Goal: Information Seeking & Learning: Learn about a topic

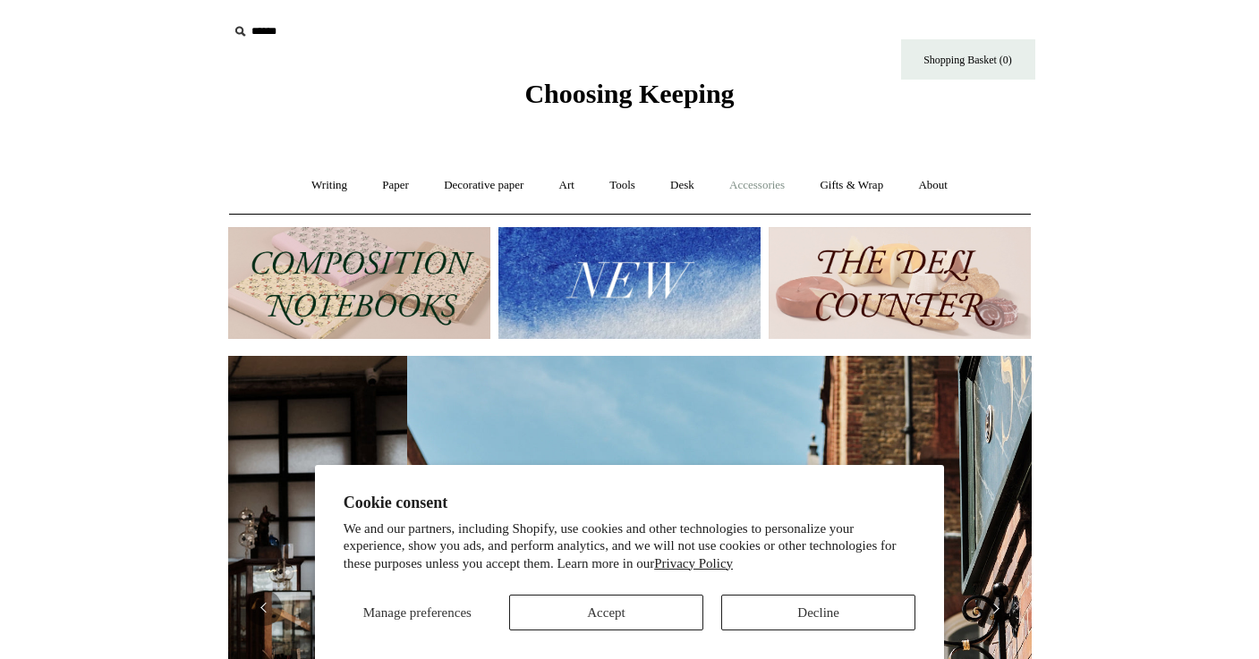
scroll to position [0, 803]
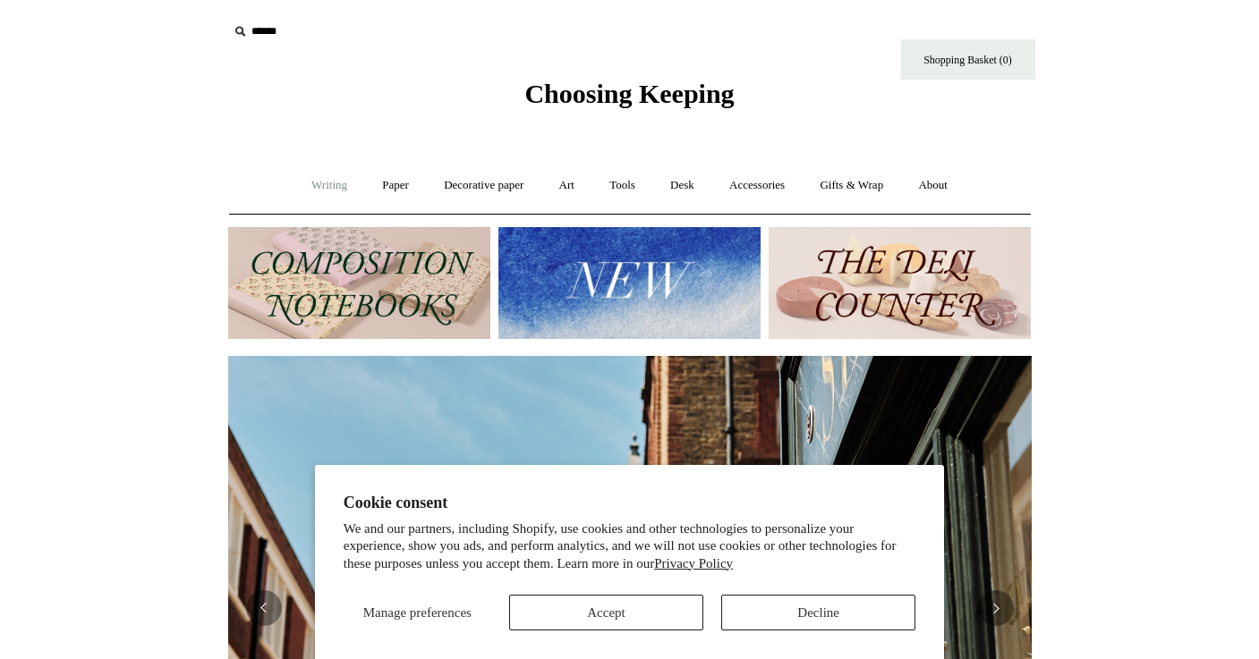
click at [323, 184] on link "Writing +" at bounding box center [329, 185] width 68 height 47
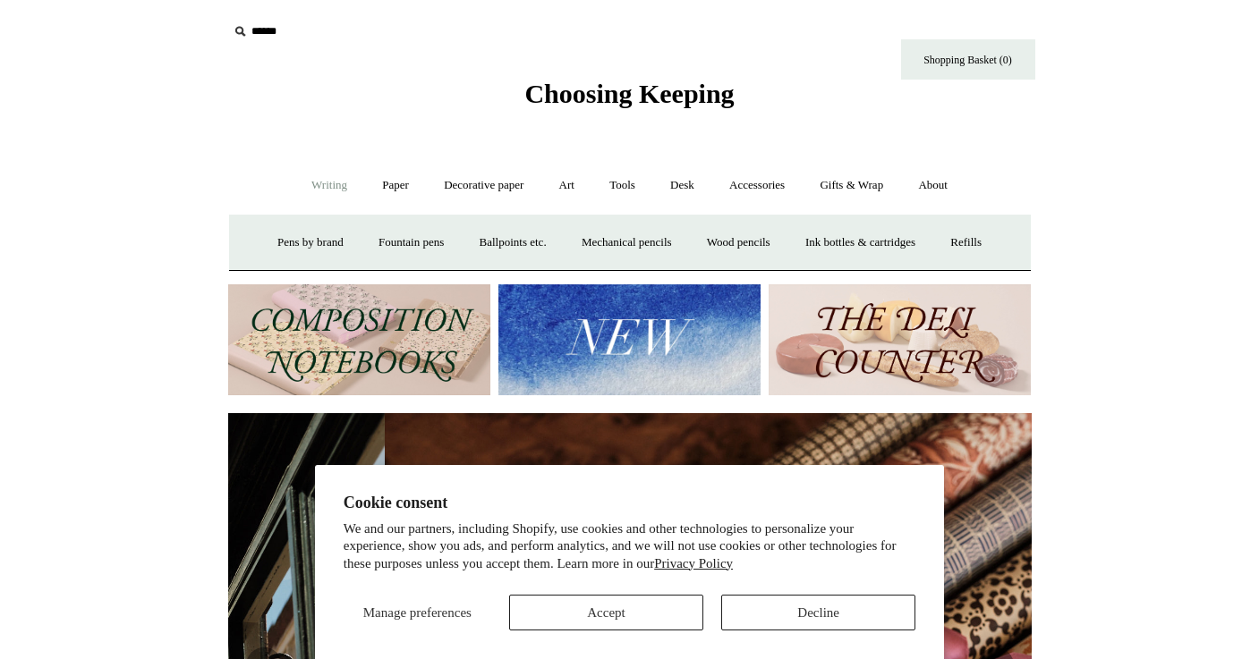
scroll to position [0, 1607]
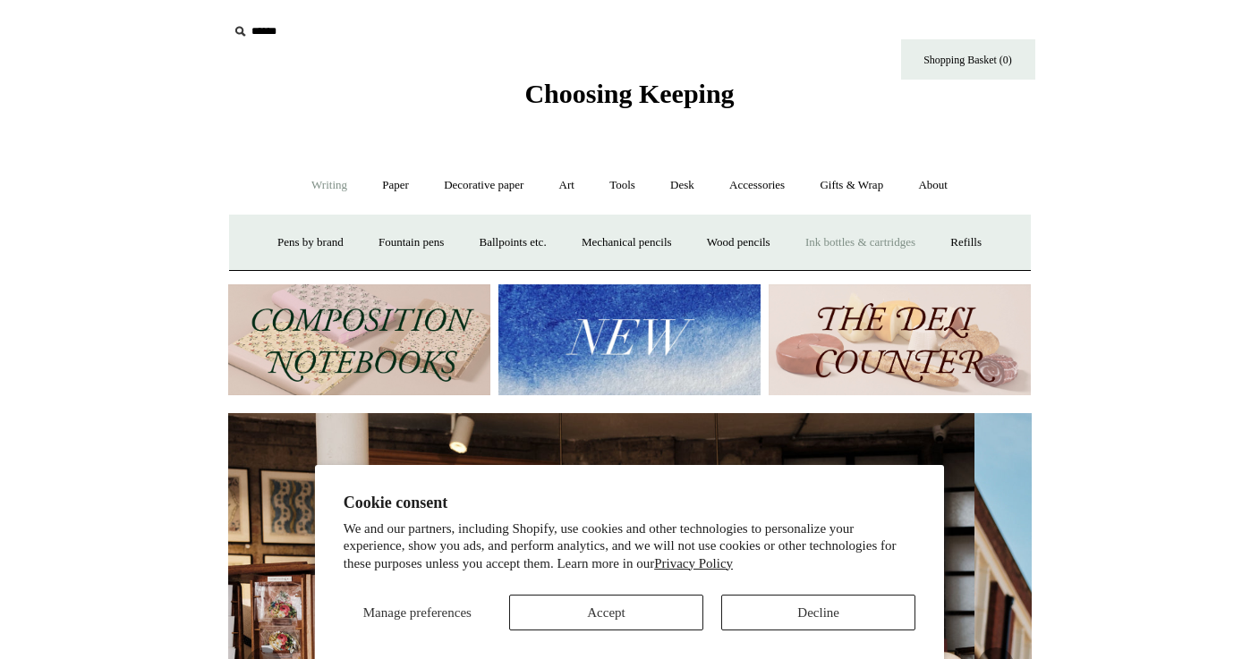
click at [907, 239] on link "Ink bottles & cartridges +" at bounding box center [860, 242] width 142 height 47
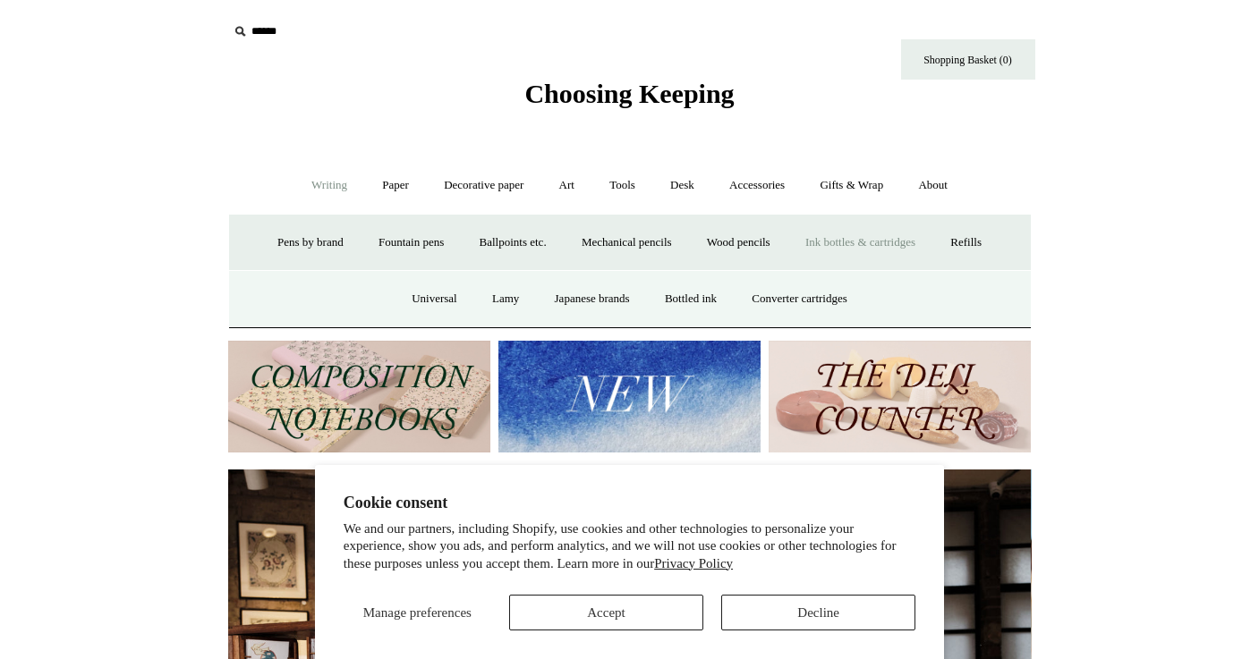
scroll to position [0, 0]
click at [374, 242] on link "Fountain pens +" at bounding box center [411, 242] width 98 height 47
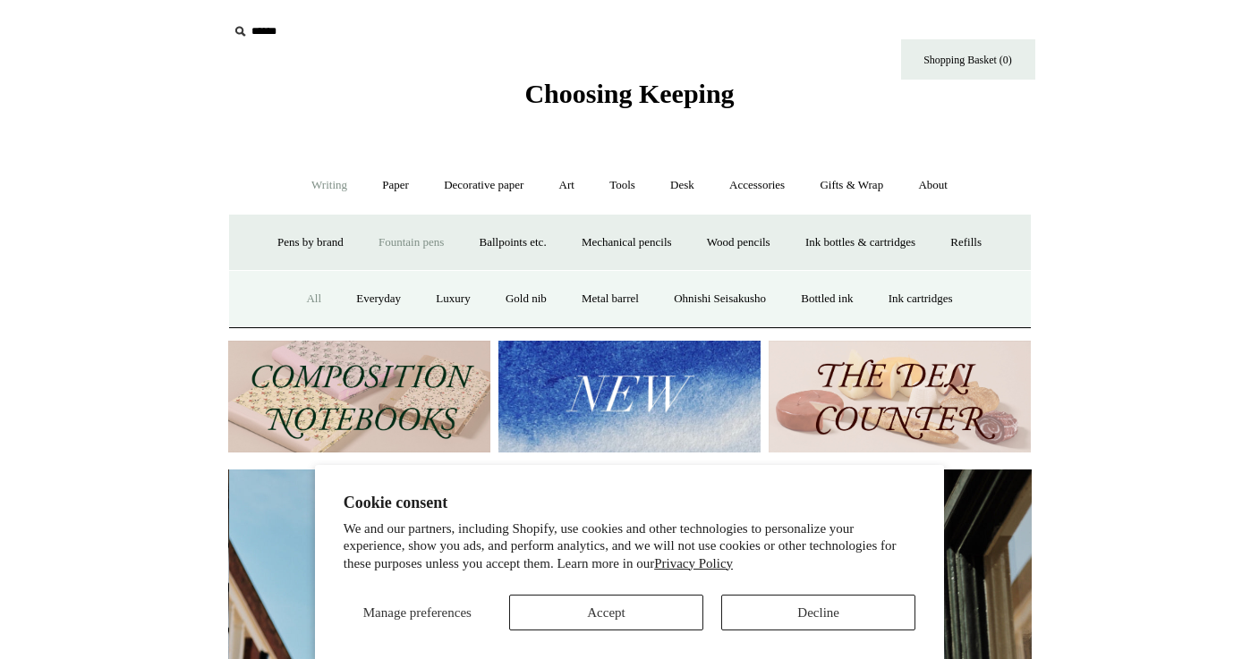
scroll to position [0, 803]
click at [304, 306] on link "All" at bounding box center [313, 299] width 47 height 47
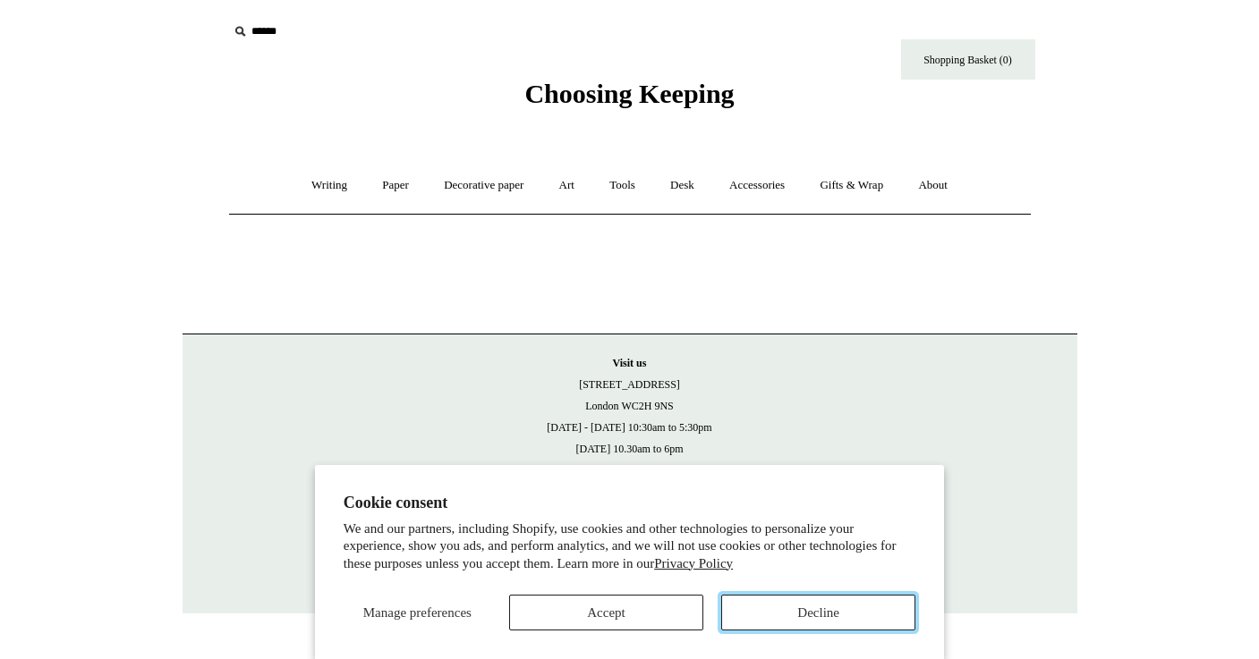
click at [802, 619] on button "Decline" at bounding box center [818, 613] width 194 height 36
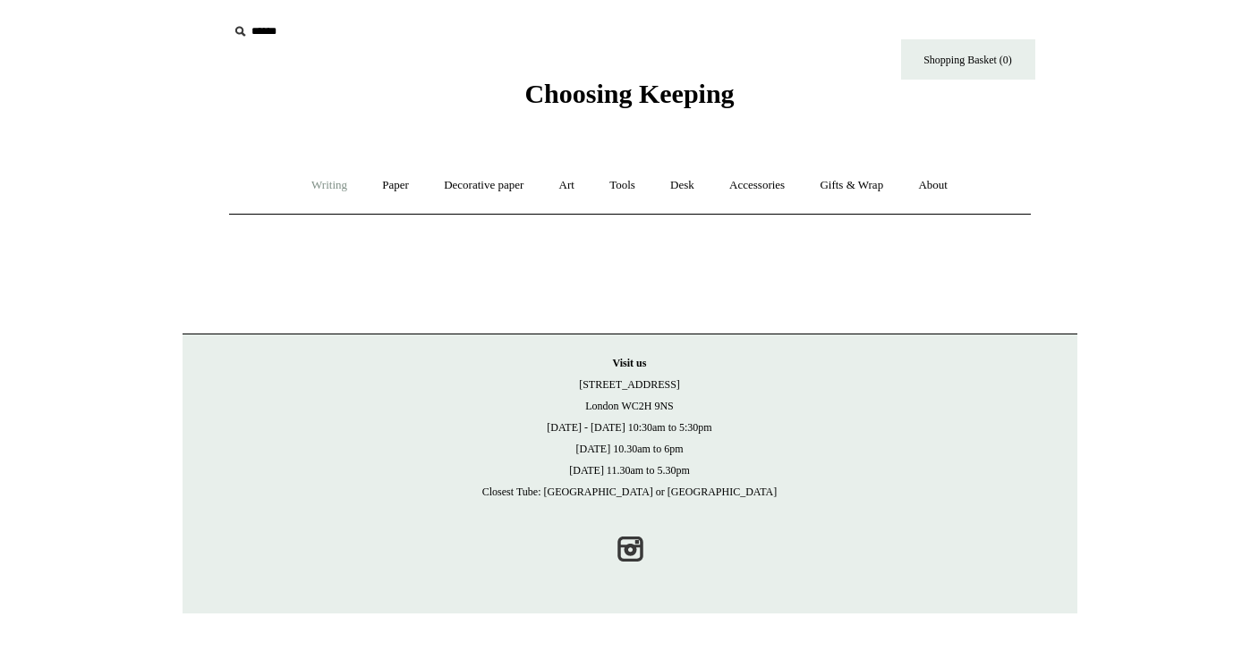
click at [323, 174] on link "Writing +" at bounding box center [329, 185] width 68 height 47
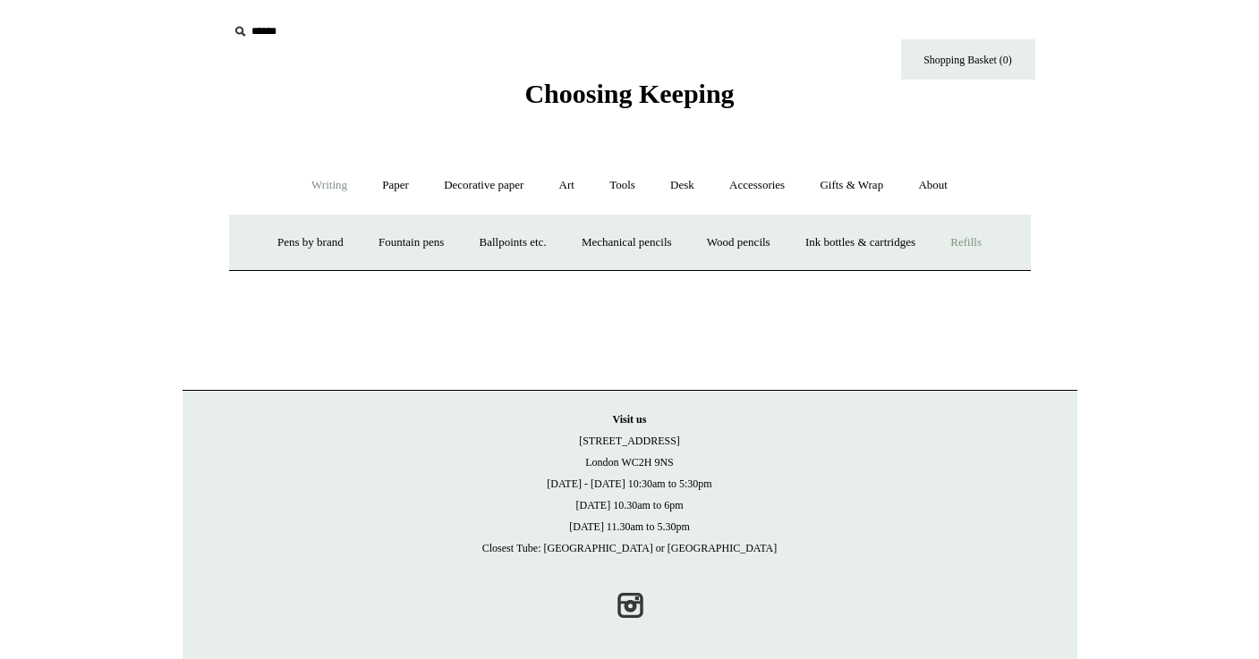
click at [983, 245] on link "Refills +" at bounding box center [966, 242] width 64 height 47
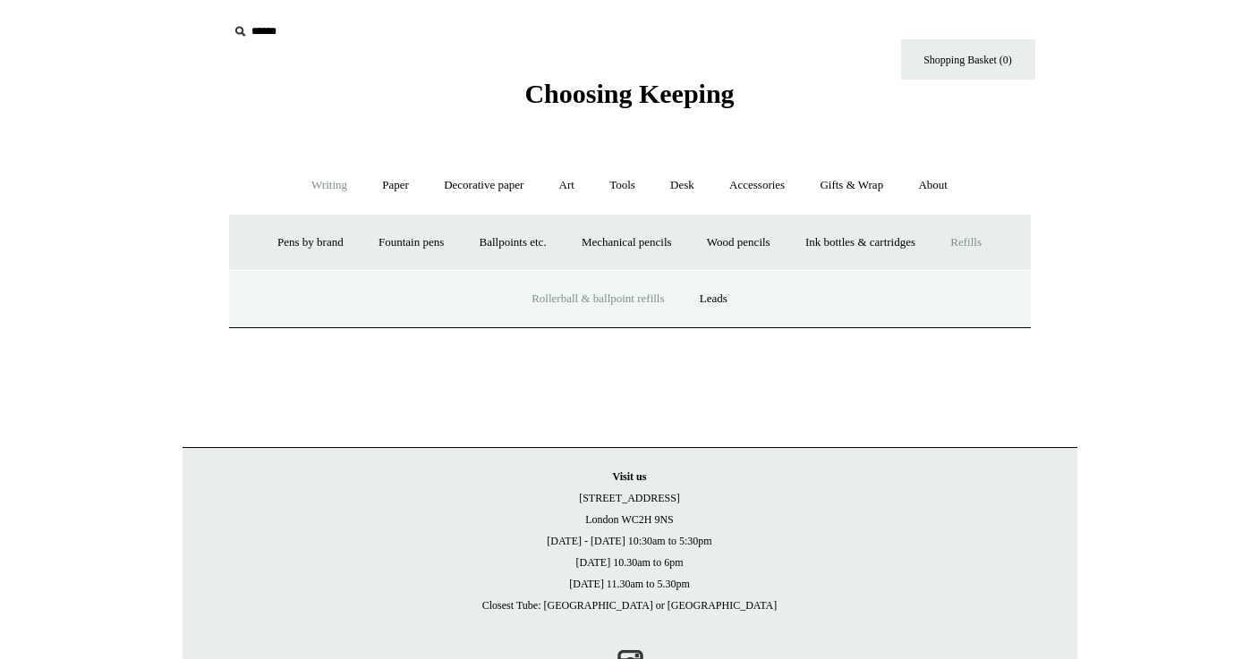
click at [630, 307] on link "Rollerball & ballpoint refills" at bounding box center [597, 299] width 165 height 47
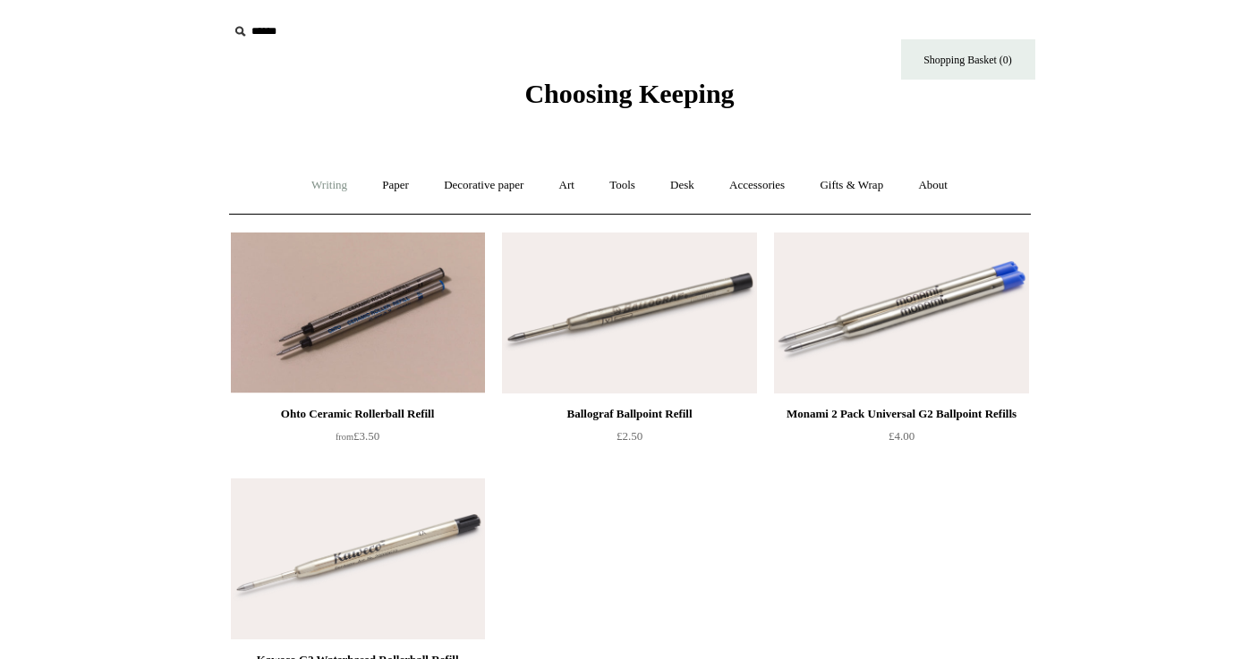
click at [323, 182] on link "Writing +" at bounding box center [329, 185] width 68 height 47
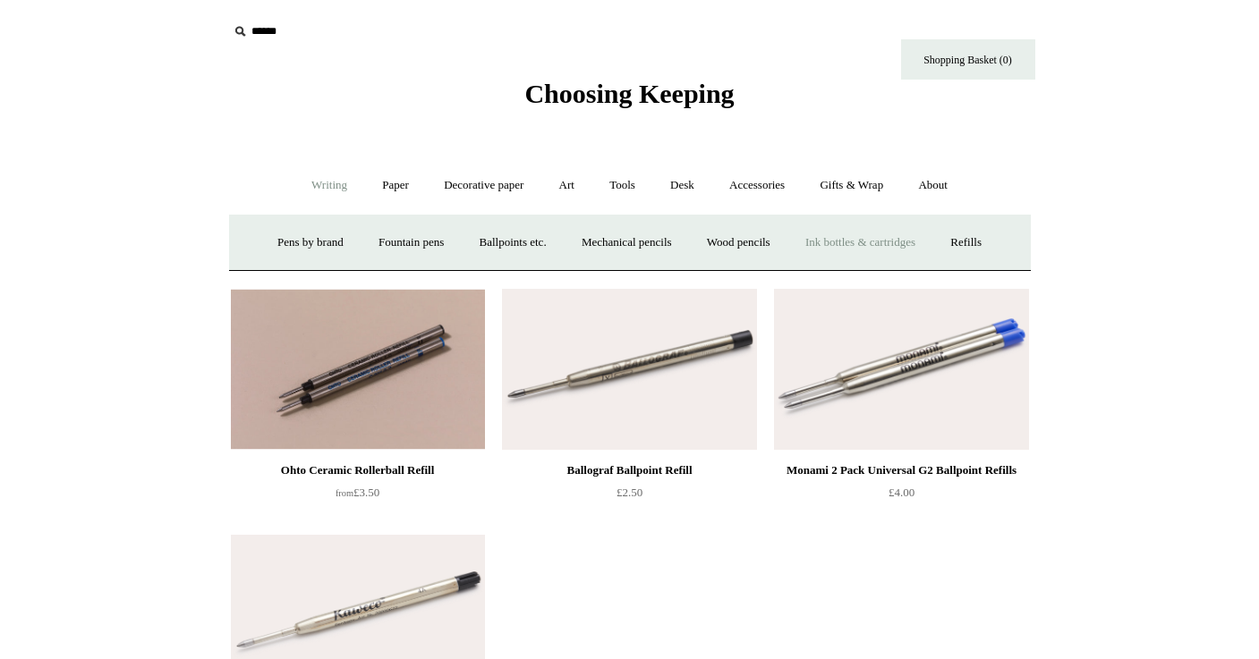
click at [874, 249] on link "Ink bottles & cartridges +" at bounding box center [860, 242] width 142 height 47
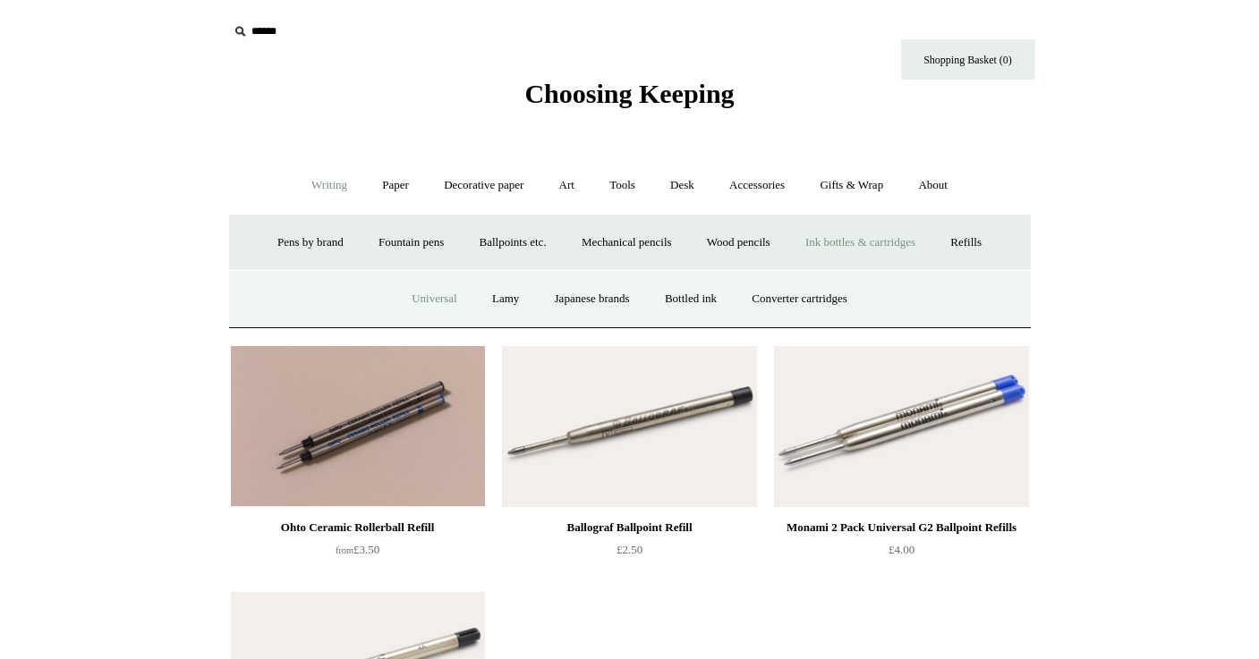
click at [423, 292] on link "Universal" at bounding box center [434, 299] width 78 height 47
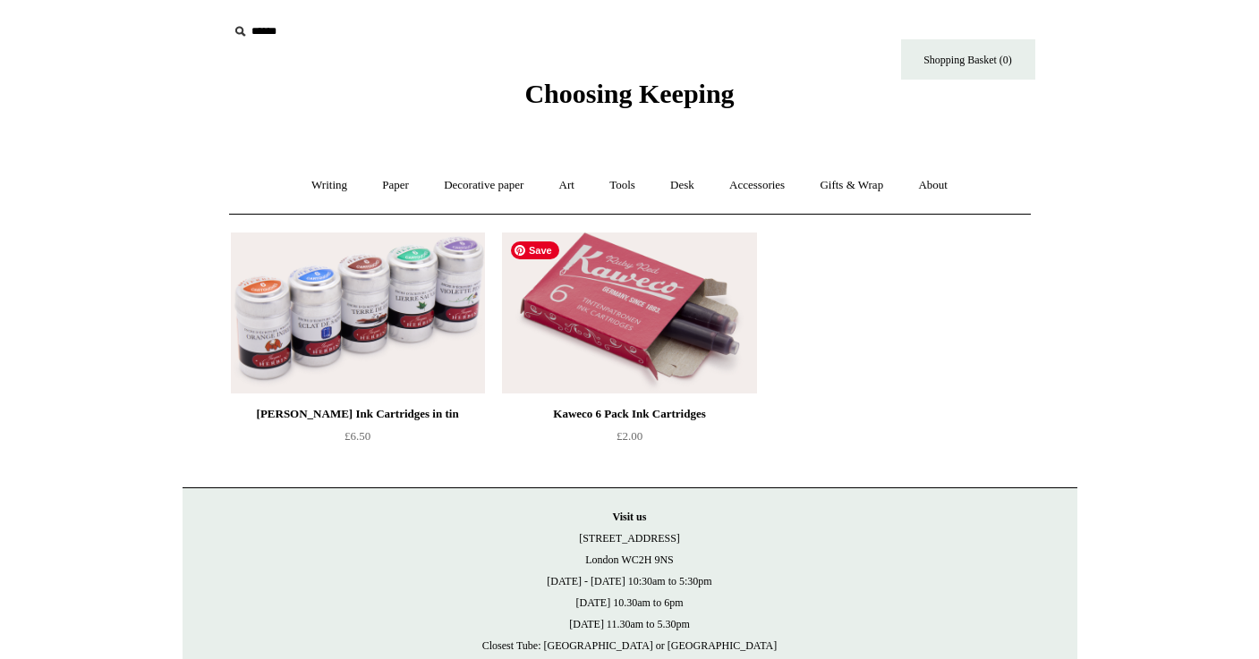
click at [680, 285] on img at bounding box center [629, 313] width 254 height 161
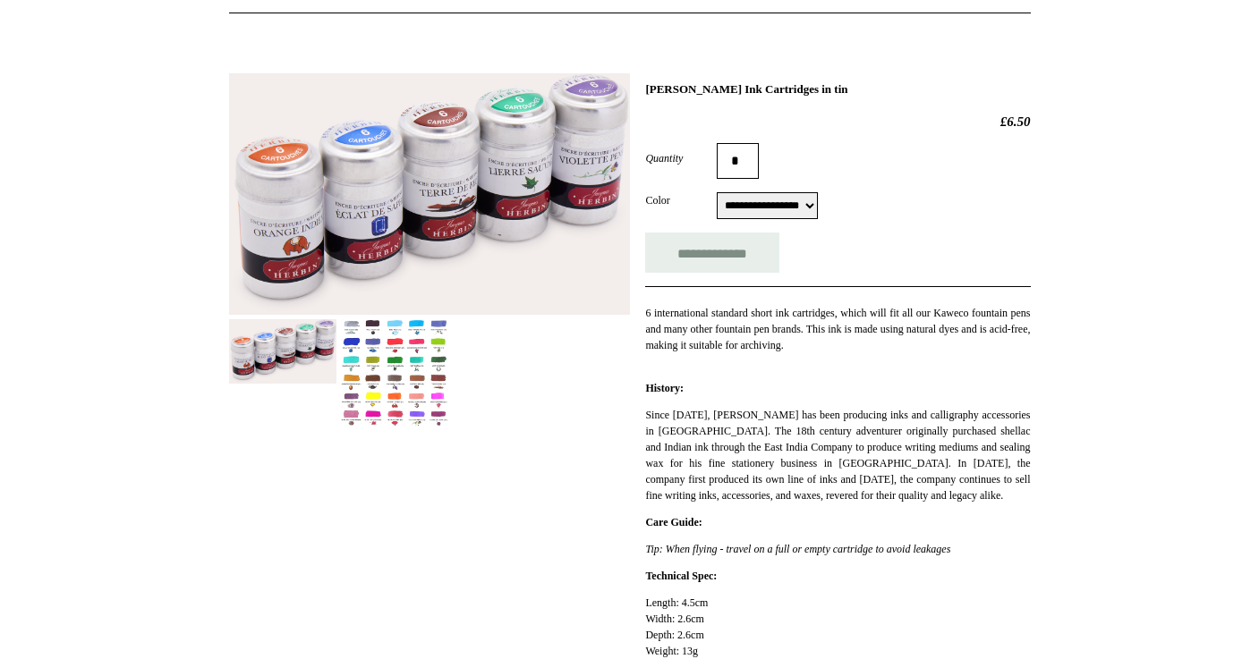
scroll to position [203, 0]
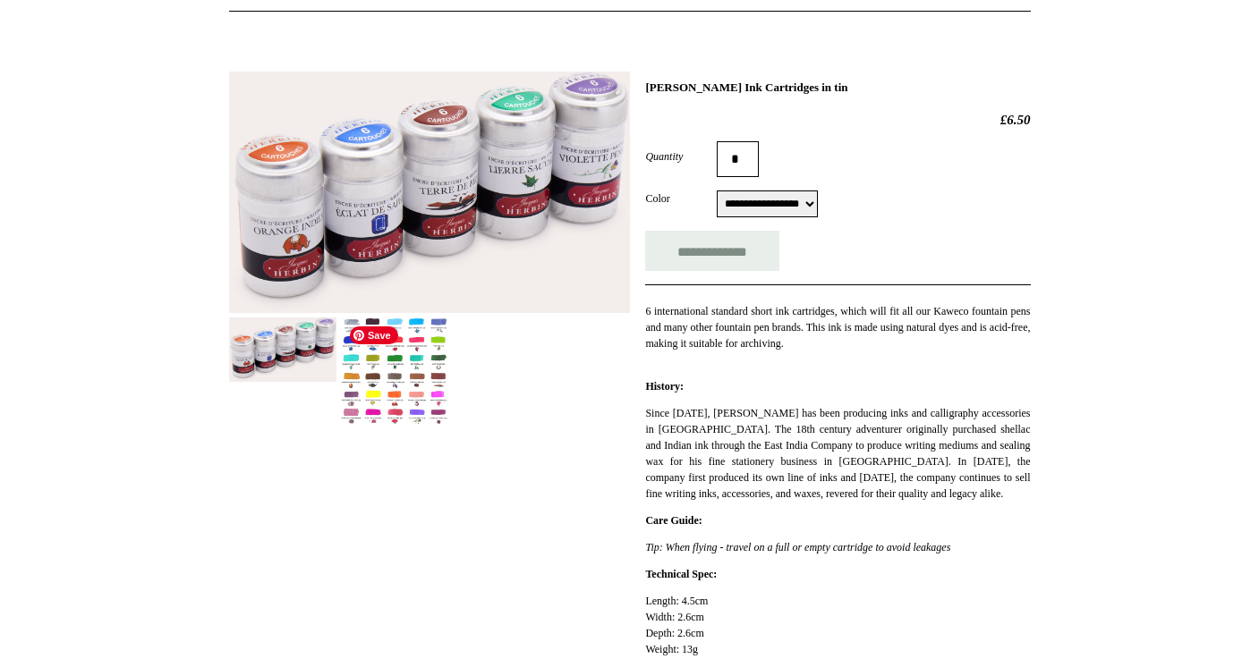
click at [372, 363] on img at bounding box center [394, 372] width 107 height 108
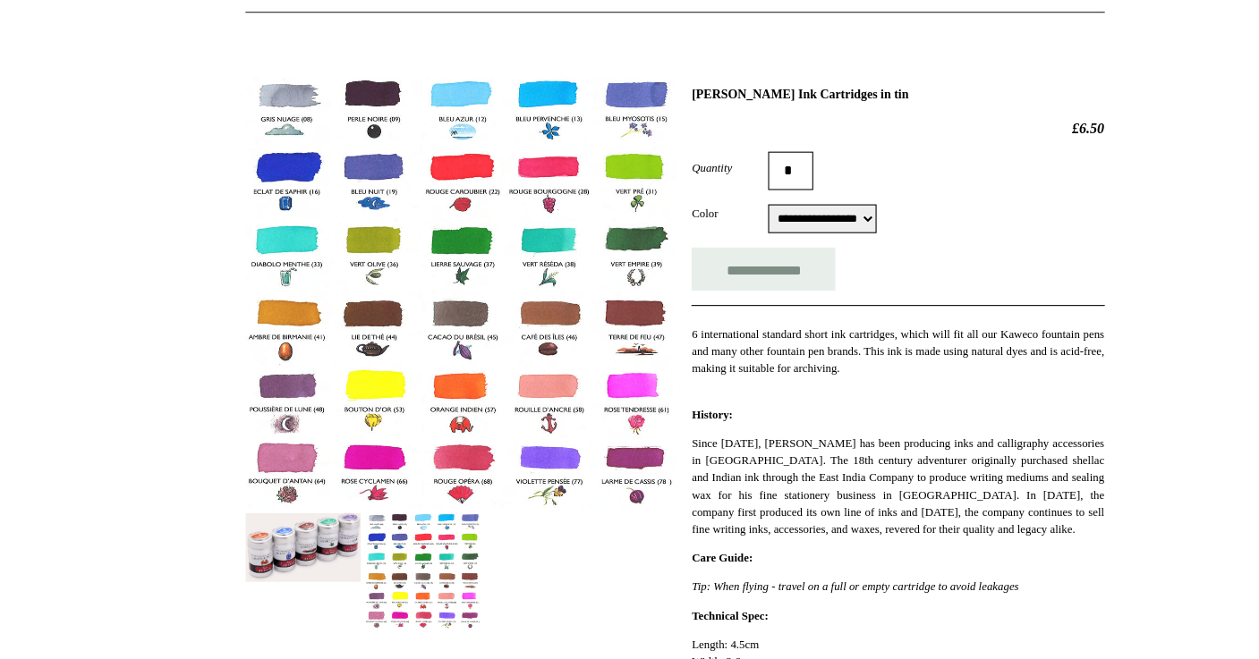
click at [763, 207] on select "**********" at bounding box center [767, 204] width 101 height 27
select select "**********"
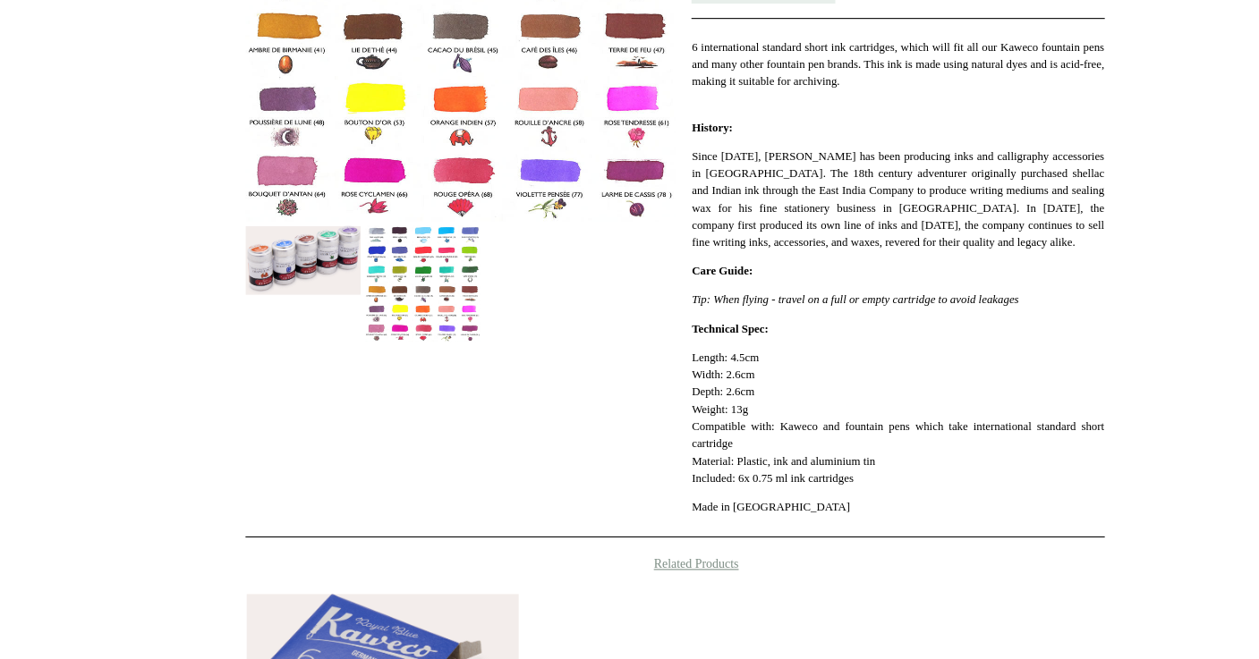
scroll to position [457, 0]
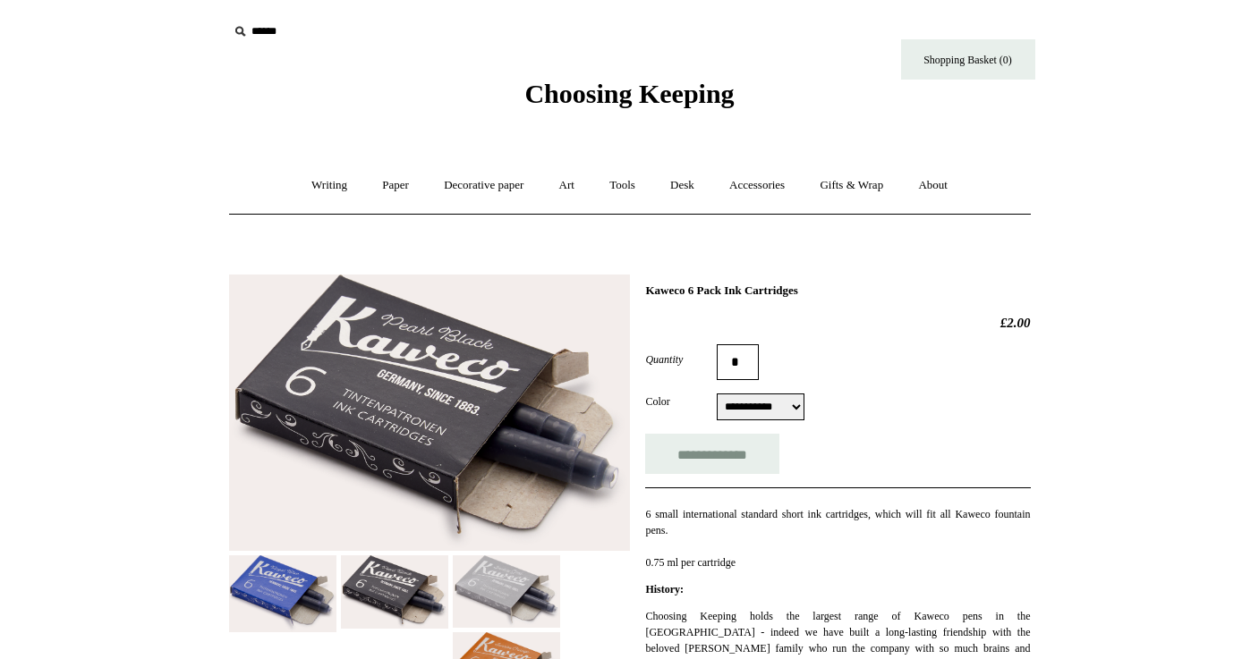
select select "**********"
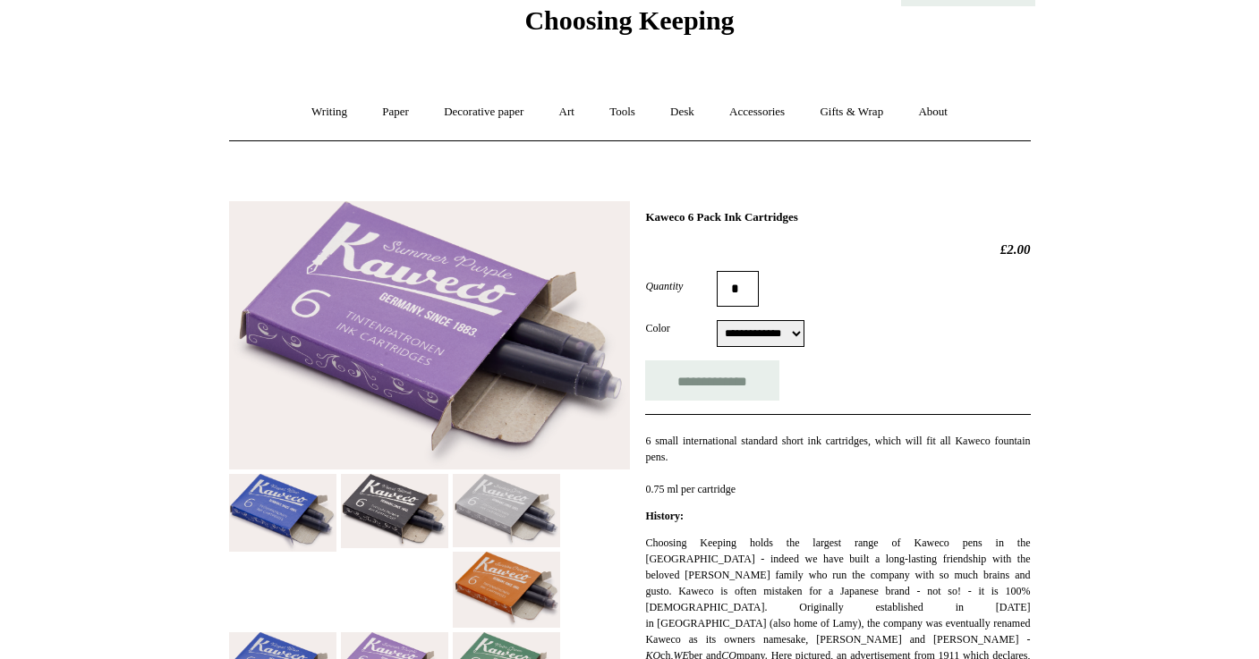
scroll to position [70, 0]
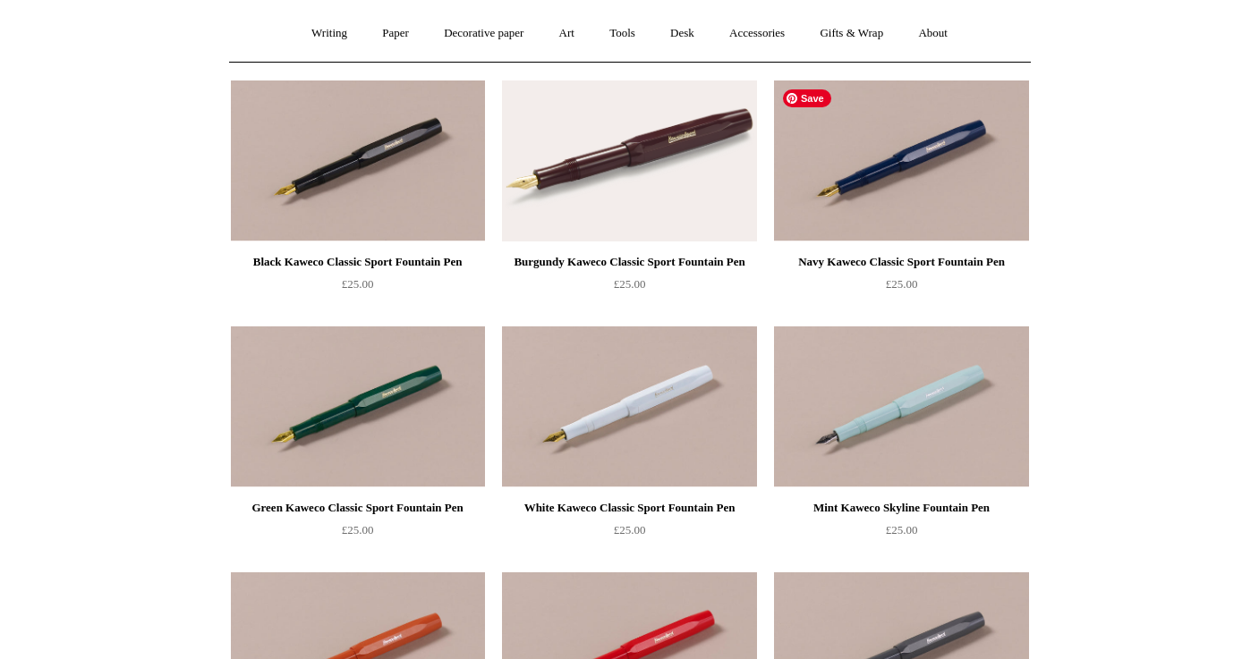
scroll to position [147, 0]
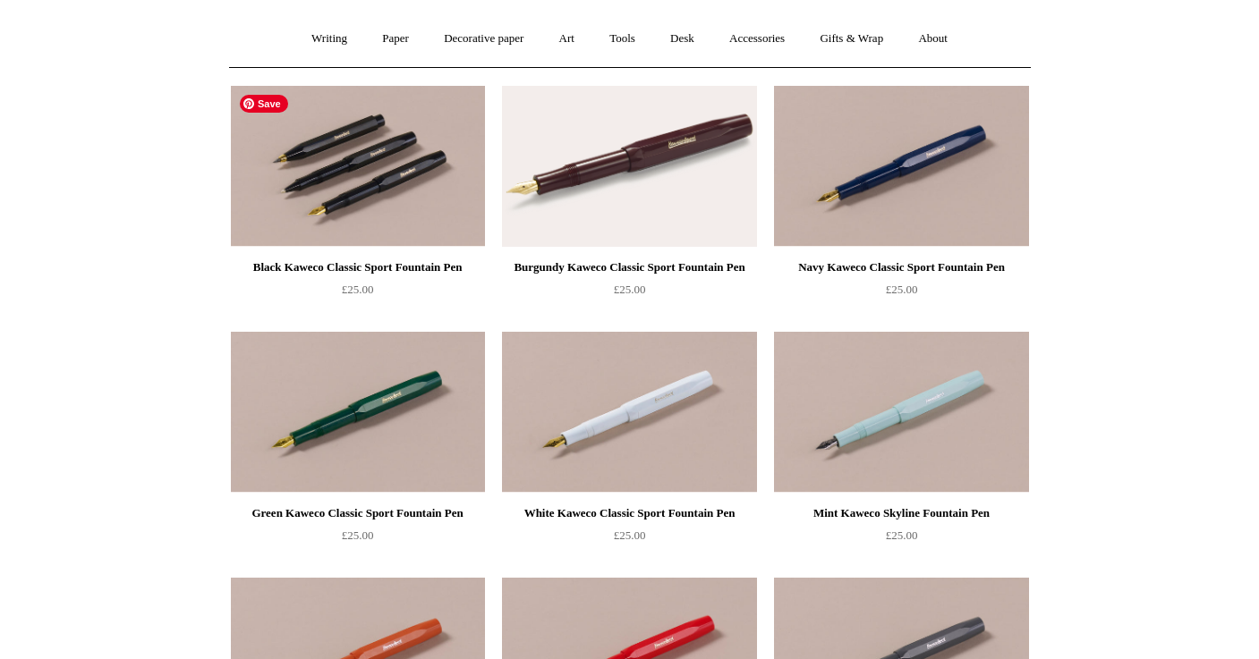
click at [323, 151] on img at bounding box center [358, 166] width 254 height 161
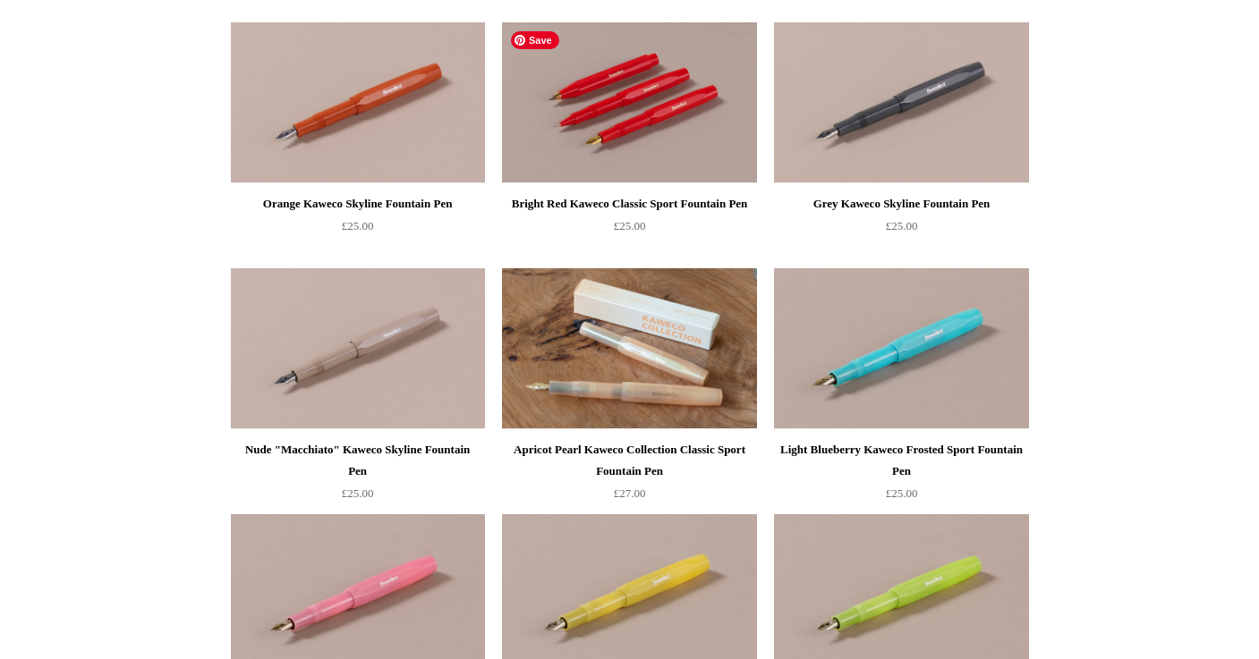
scroll to position [708, 0]
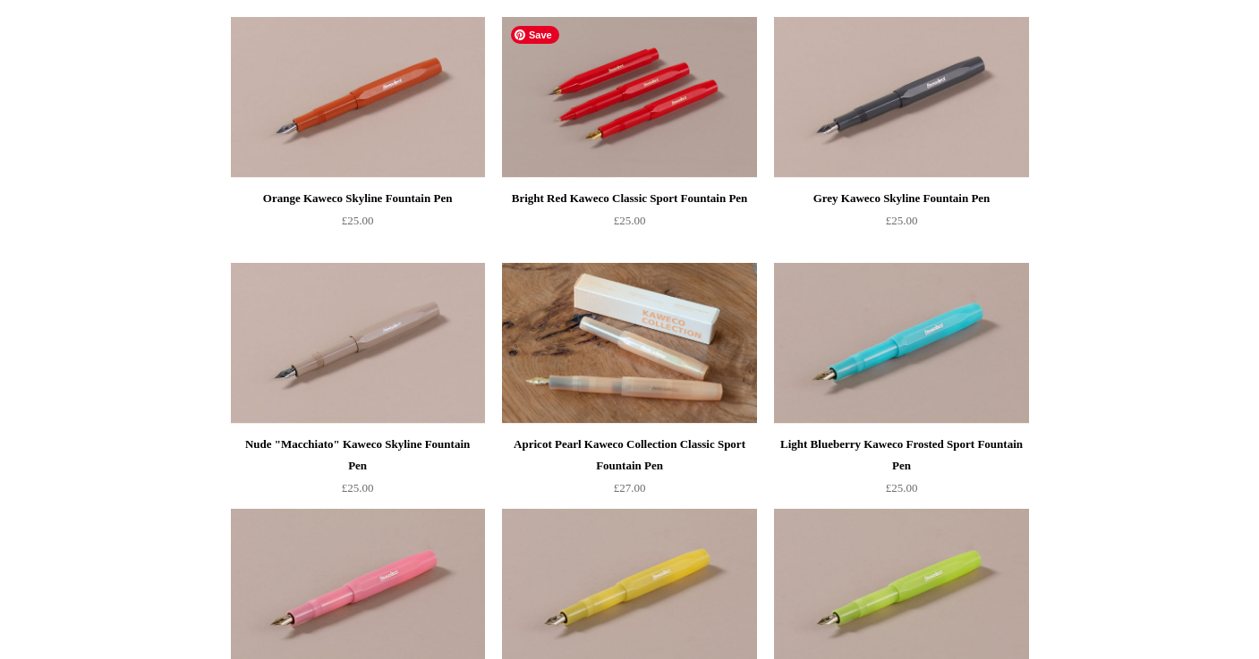
click at [633, 131] on img at bounding box center [629, 97] width 254 height 161
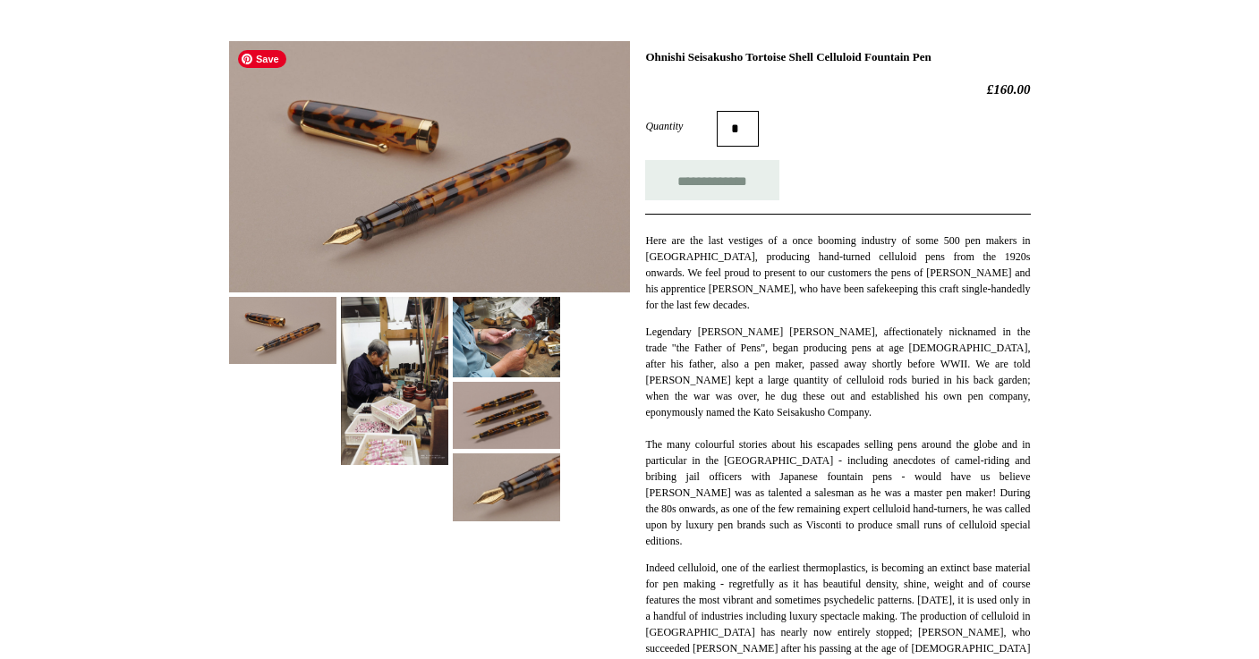
scroll to position [242, 0]
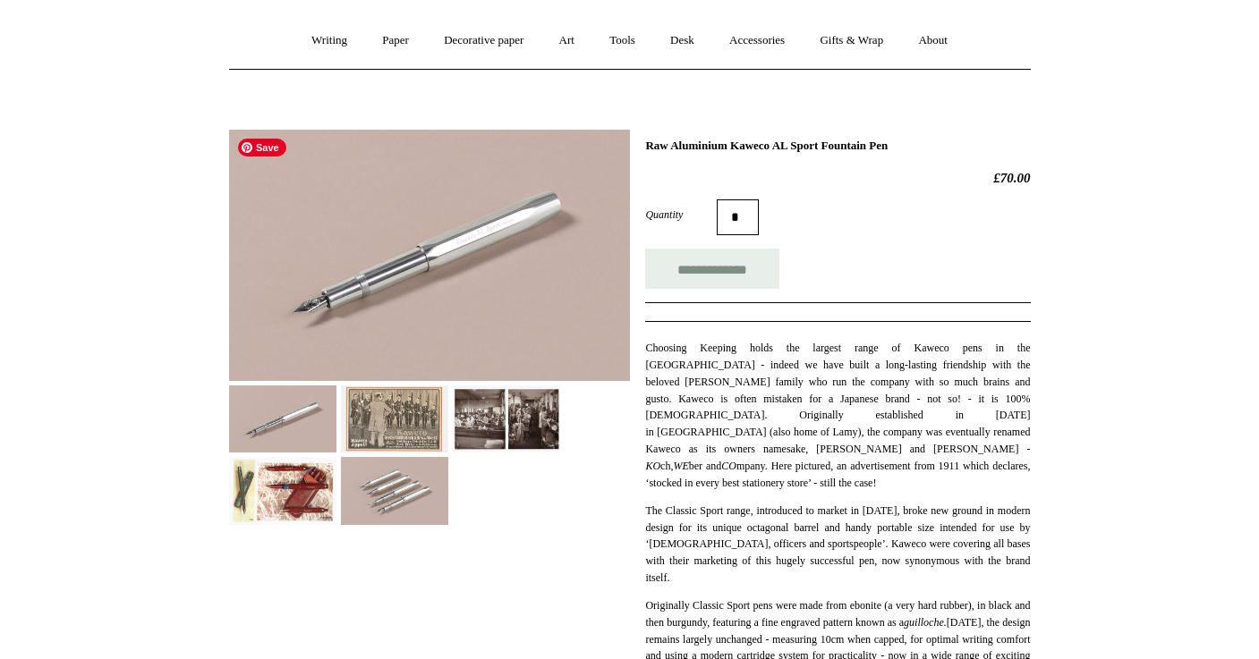
scroll to position [146, 0]
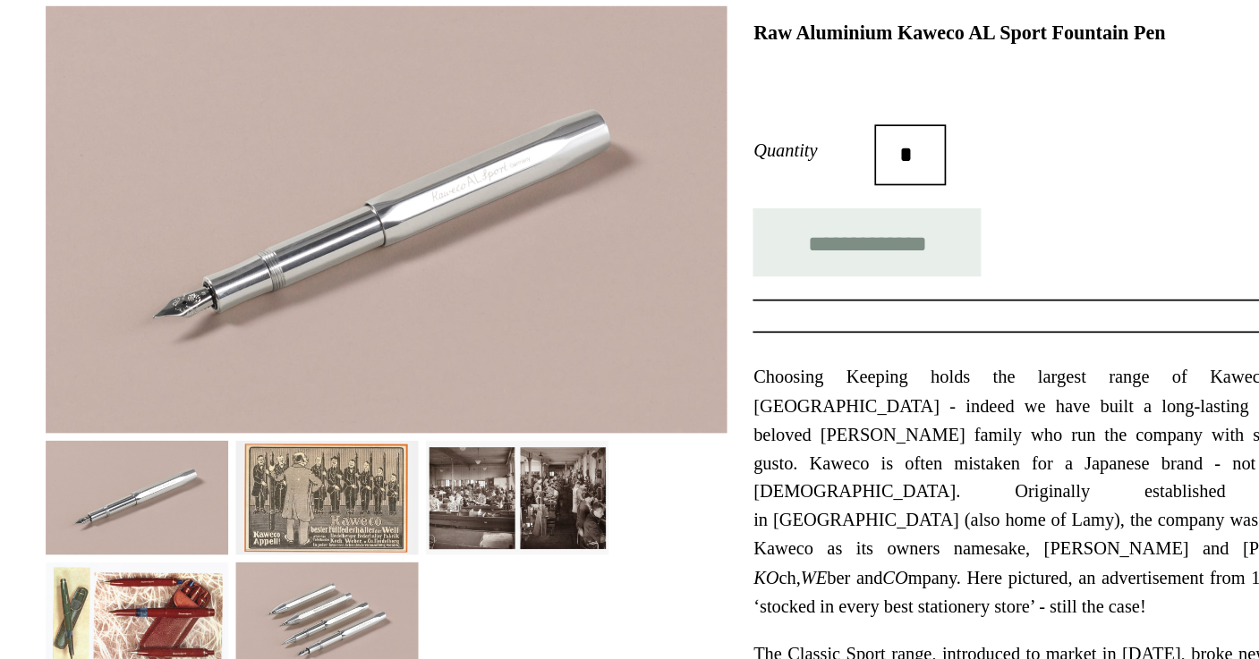
click at [402, 435] on img at bounding box center [394, 418] width 107 height 67
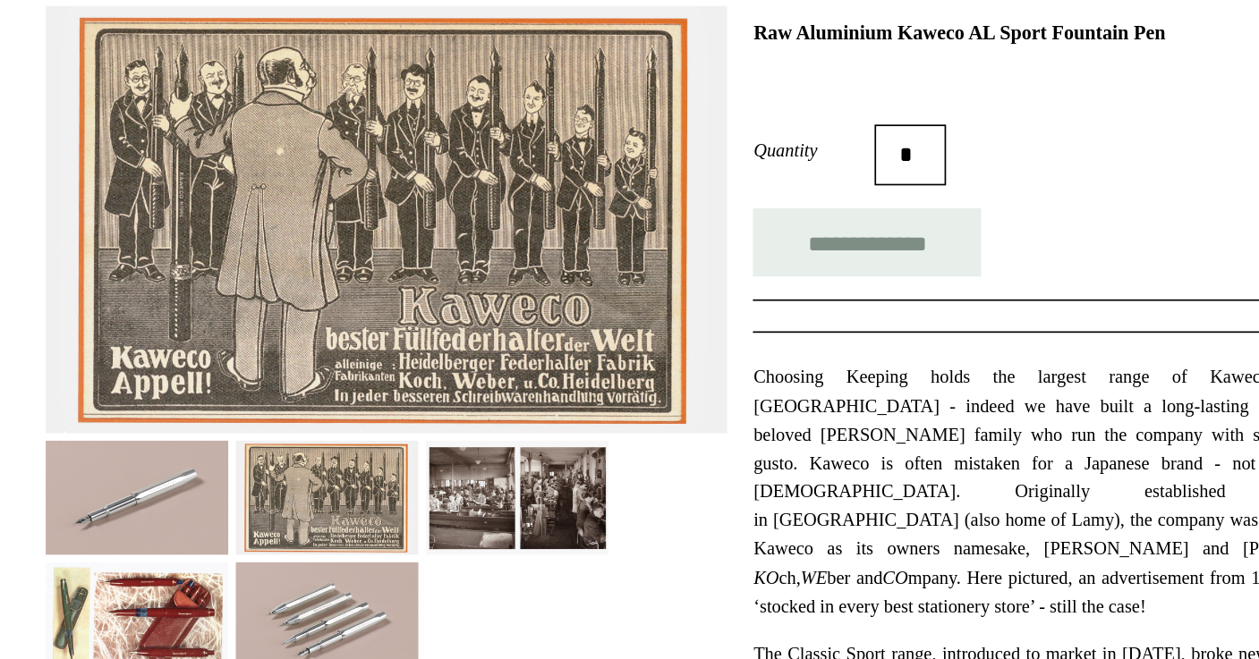
click at [403, 479] on img at bounding box center [394, 489] width 107 height 67
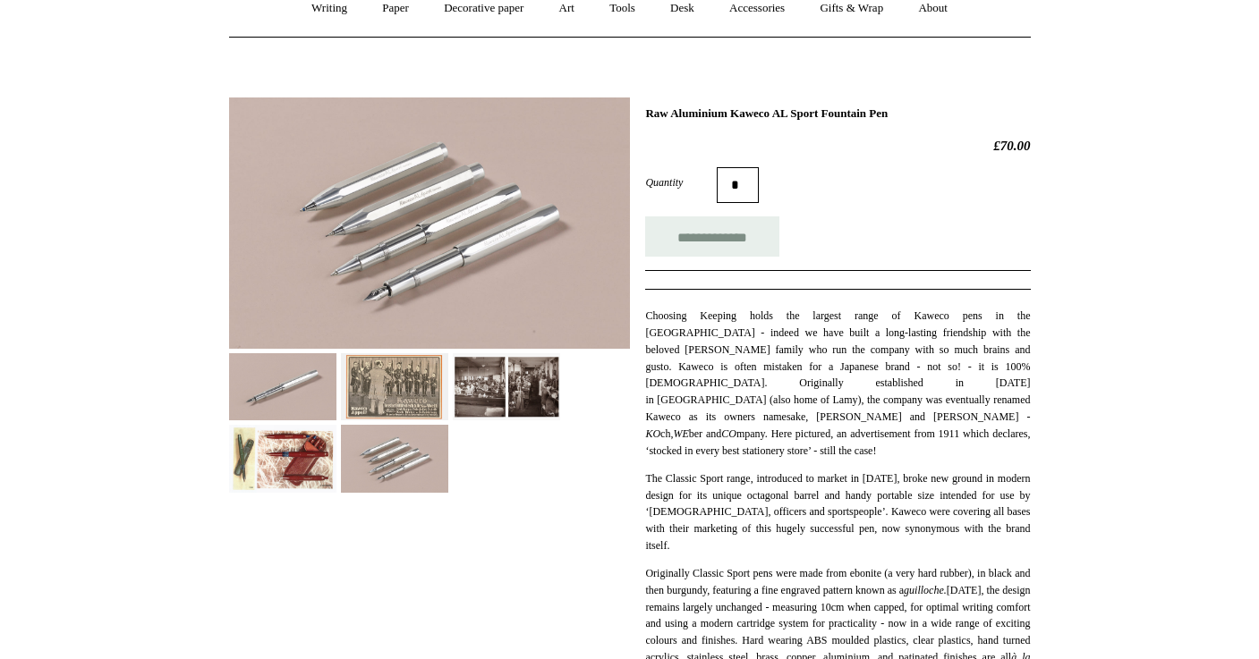
scroll to position [0, 0]
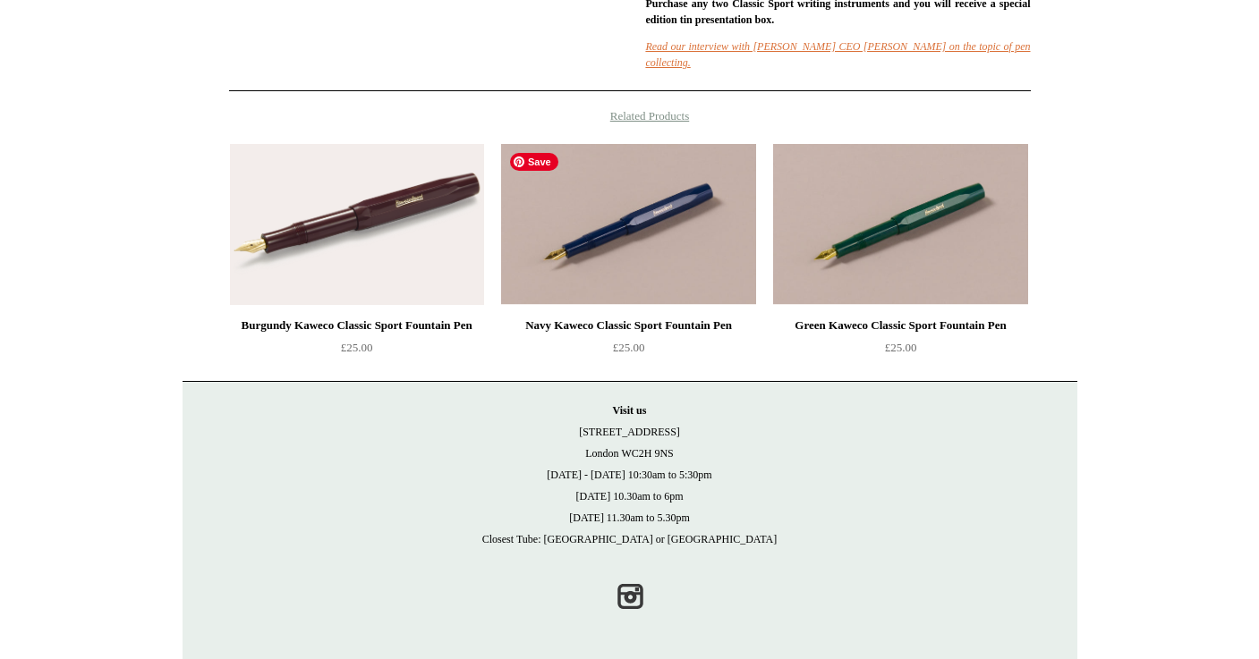
scroll to position [1108, 0]
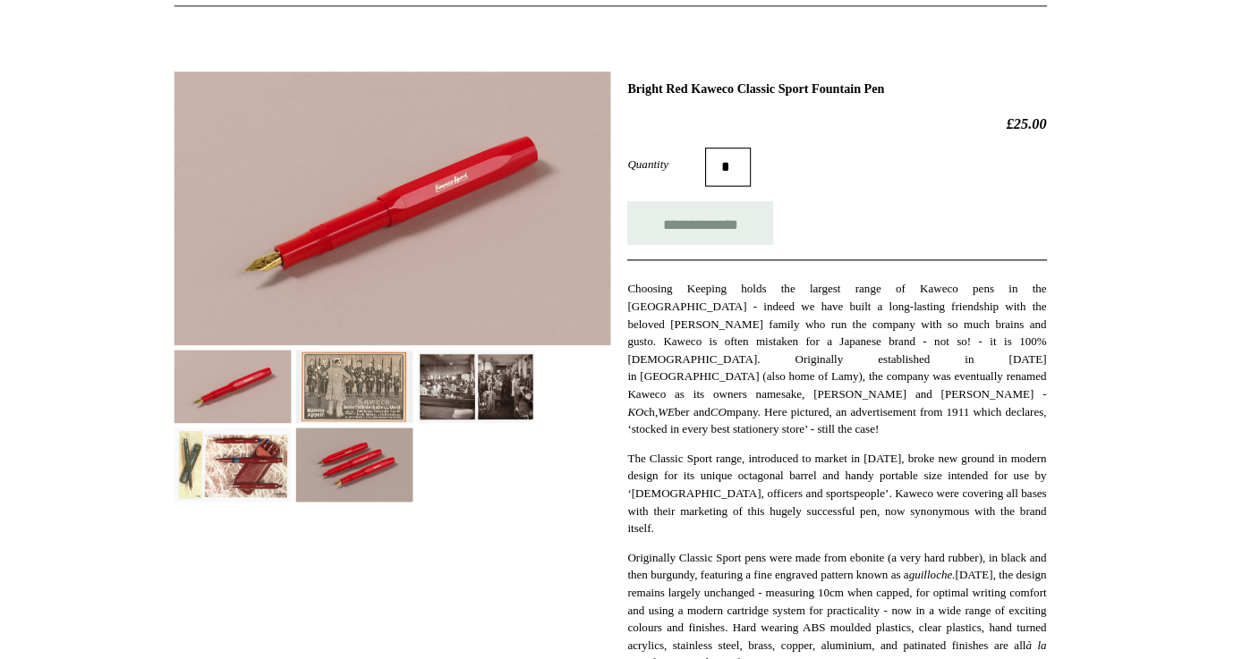
scroll to position [205, 0]
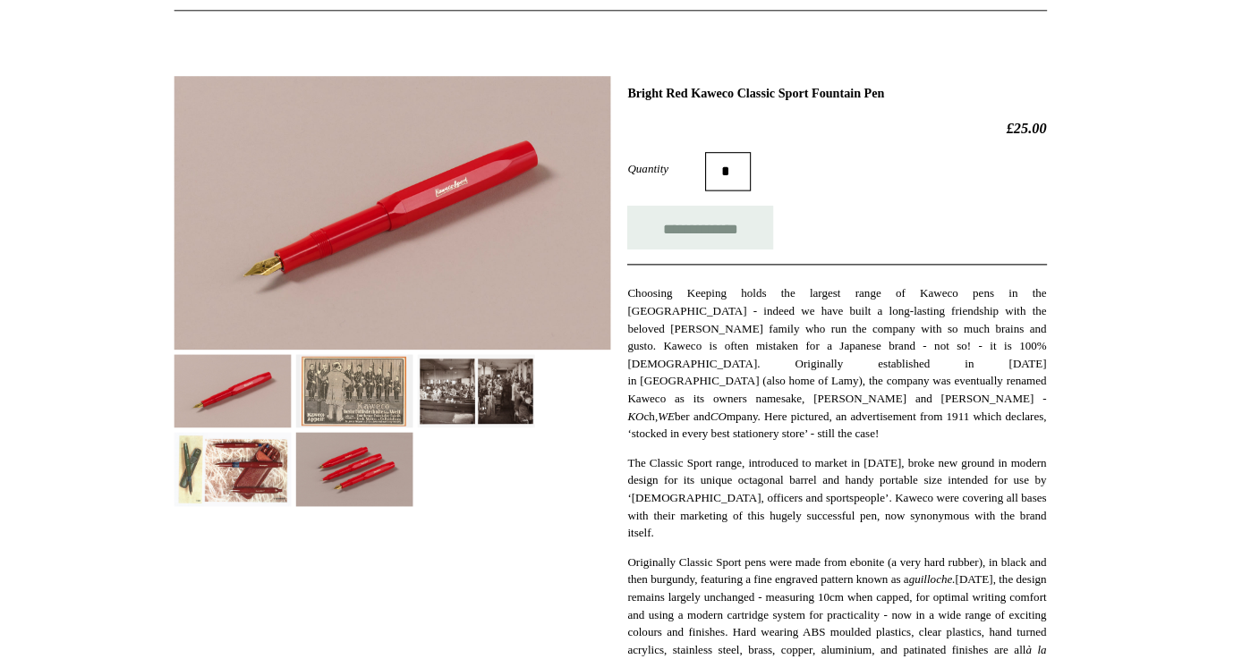
click at [387, 441] on img at bounding box center [394, 430] width 107 height 67
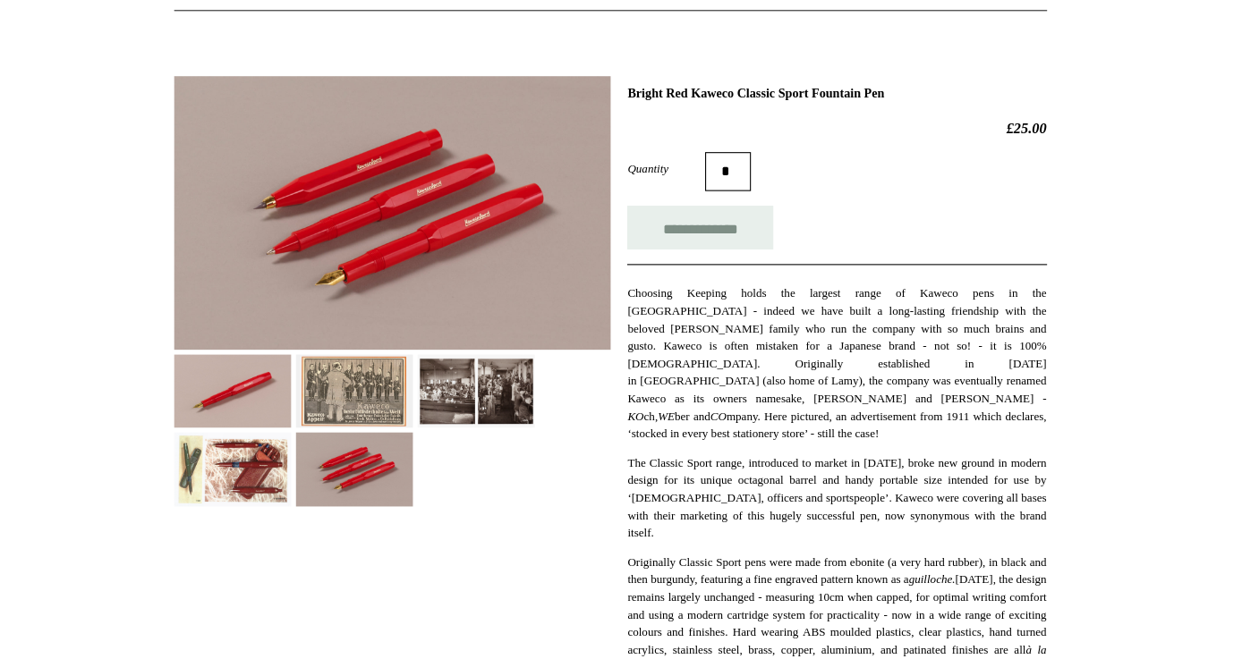
click at [299, 423] on img at bounding box center [282, 430] width 107 height 67
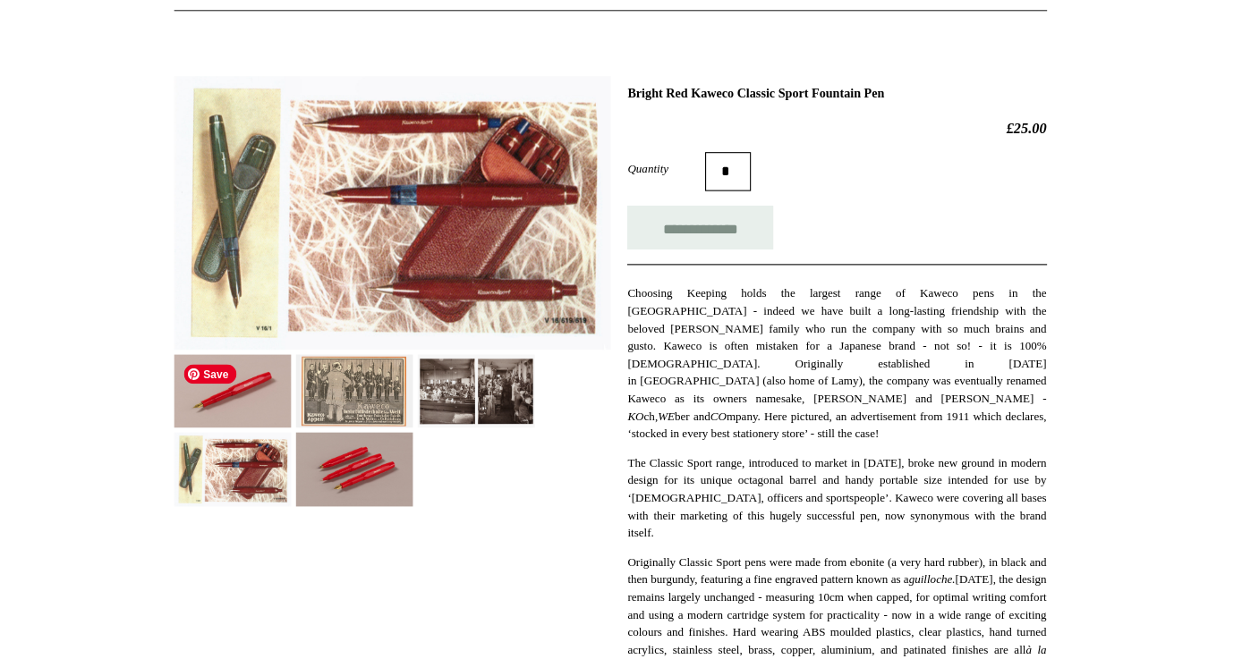
click at [303, 365] on img at bounding box center [282, 359] width 107 height 67
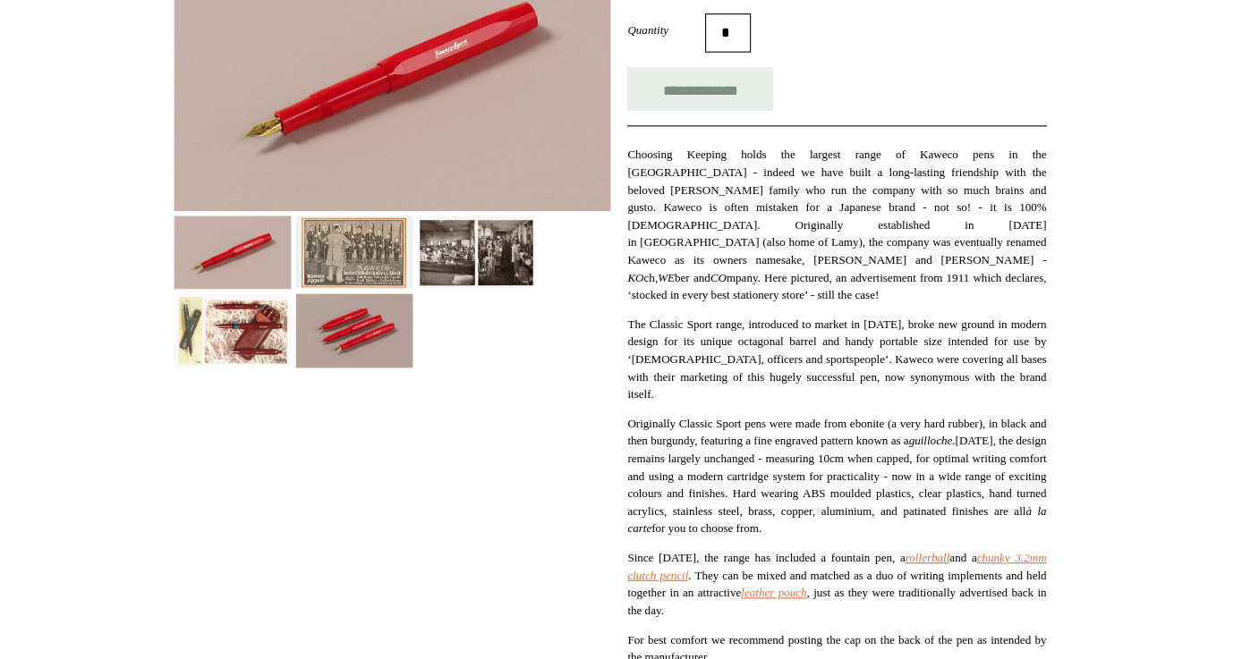
scroll to position [0, 0]
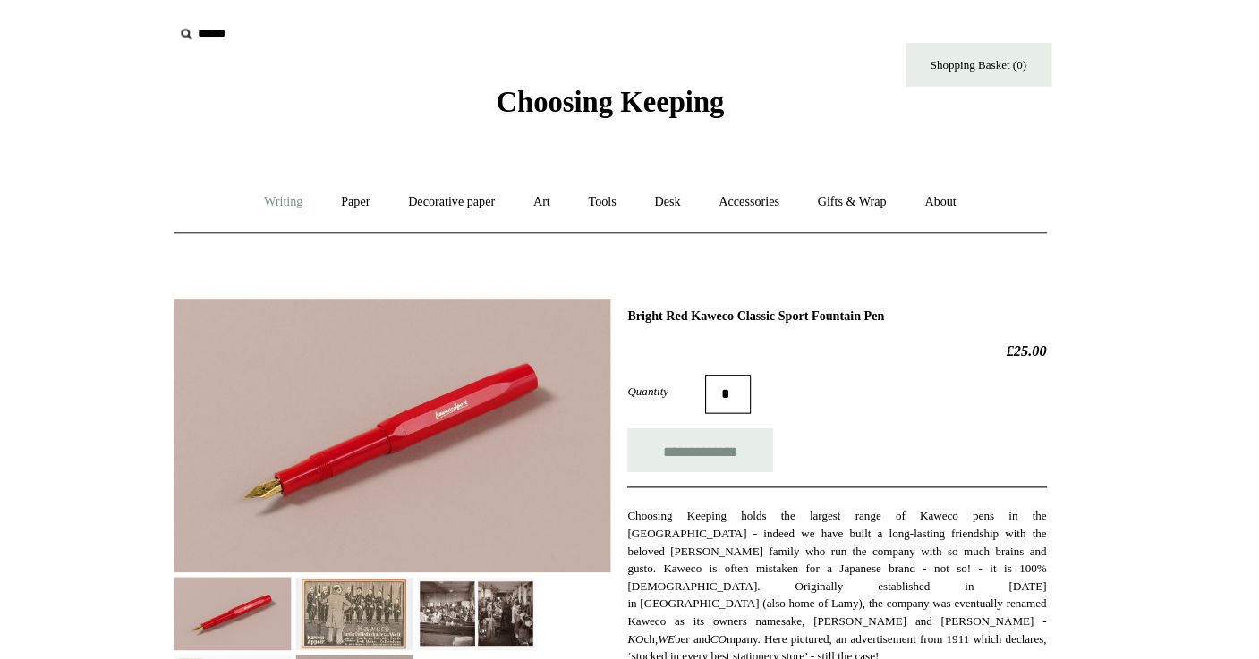
click at [325, 182] on link "Writing +" at bounding box center [329, 185] width 68 height 47
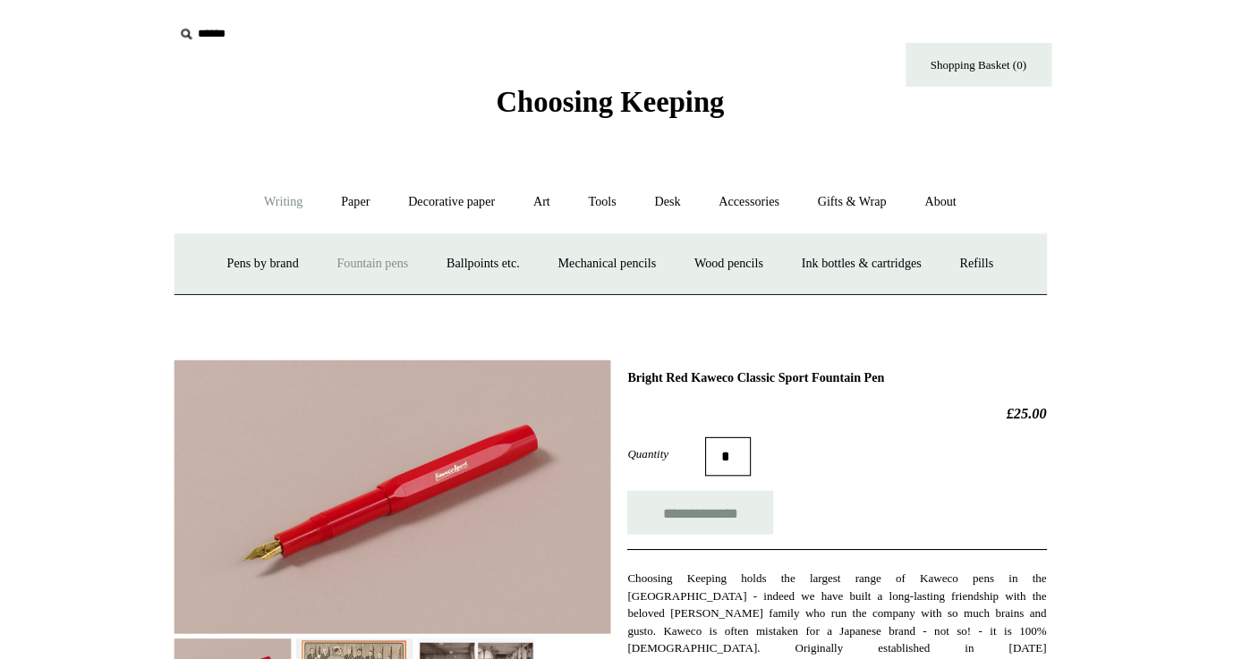
click at [411, 244] on link "Fountain pens +" at bounding box center [411, 242] width 98 height 47
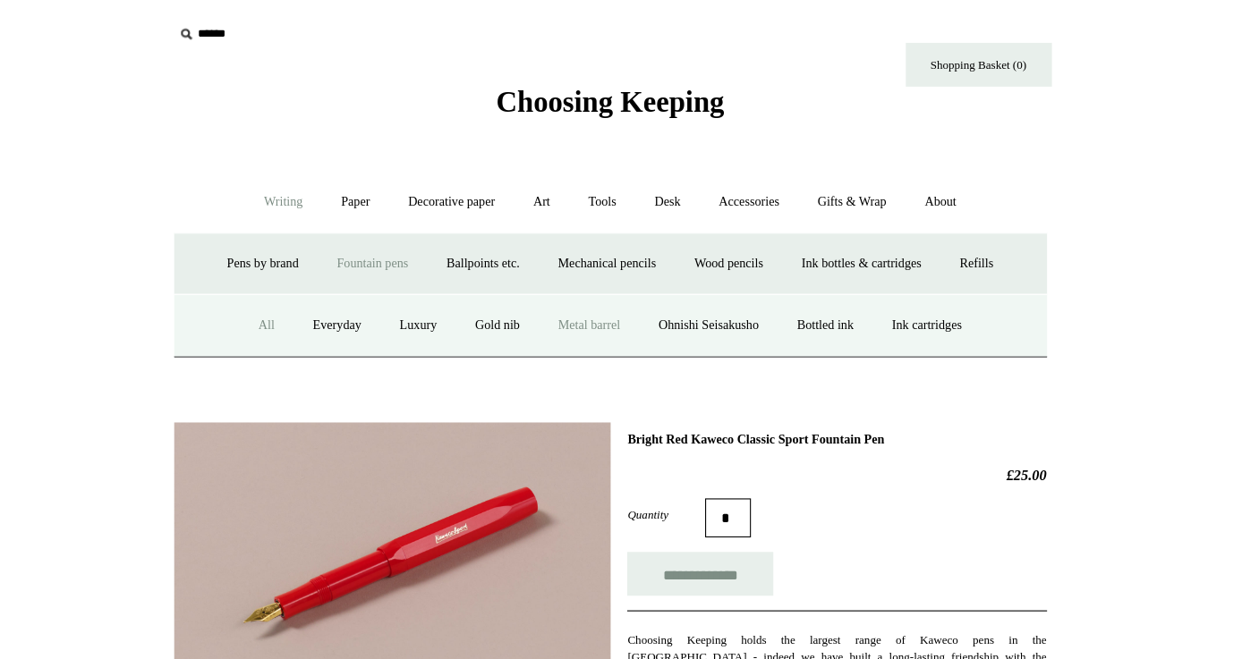
click at [589, 286] on link "Metal barrel" at bounding box center [609, 299] width 89 height 47
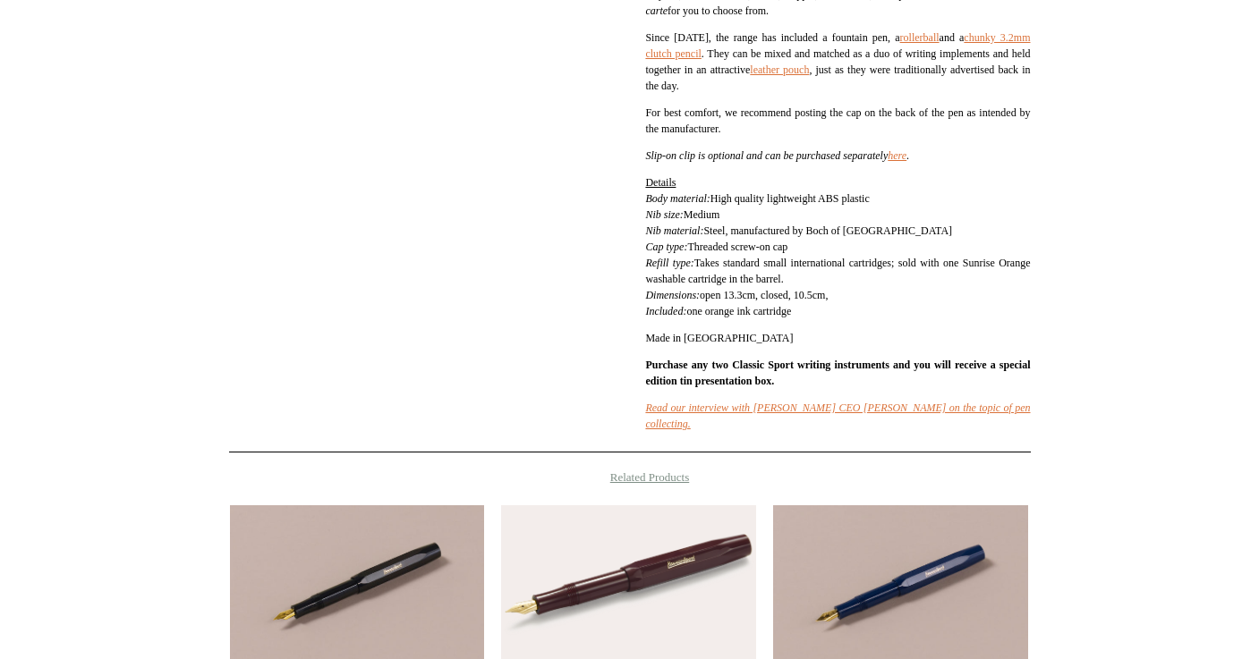
scroll to position [1214, 0]
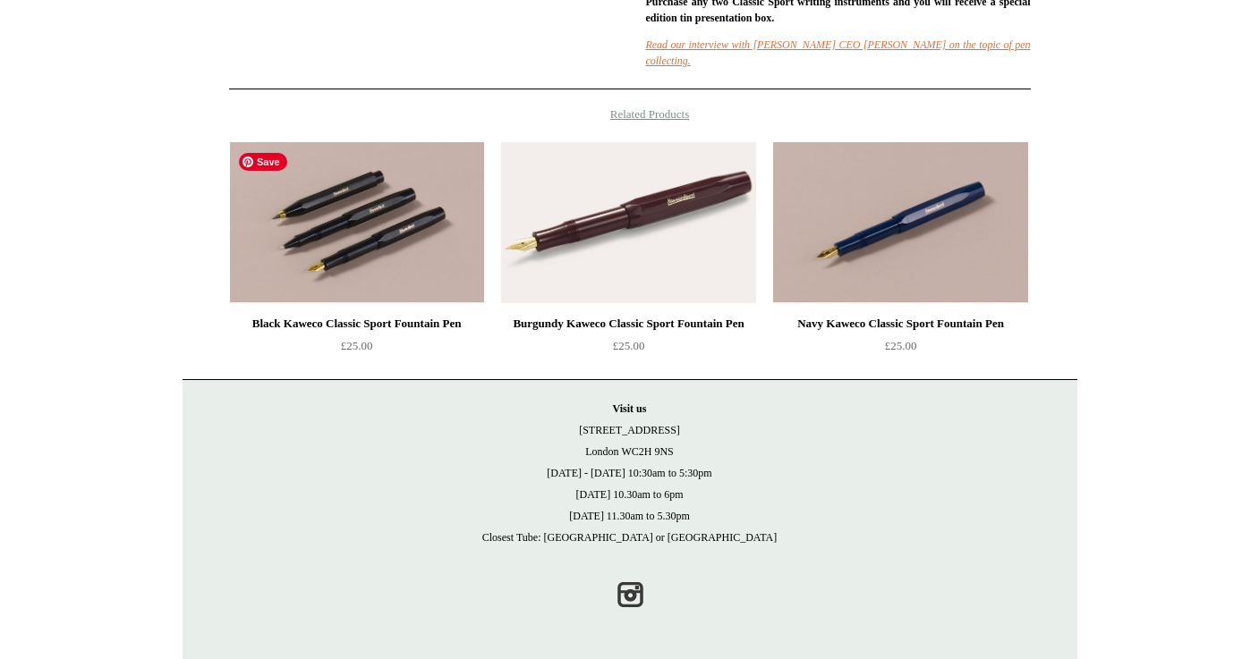
click at [404, 226] on img at bounding box center [357, 222] width 254 height 161
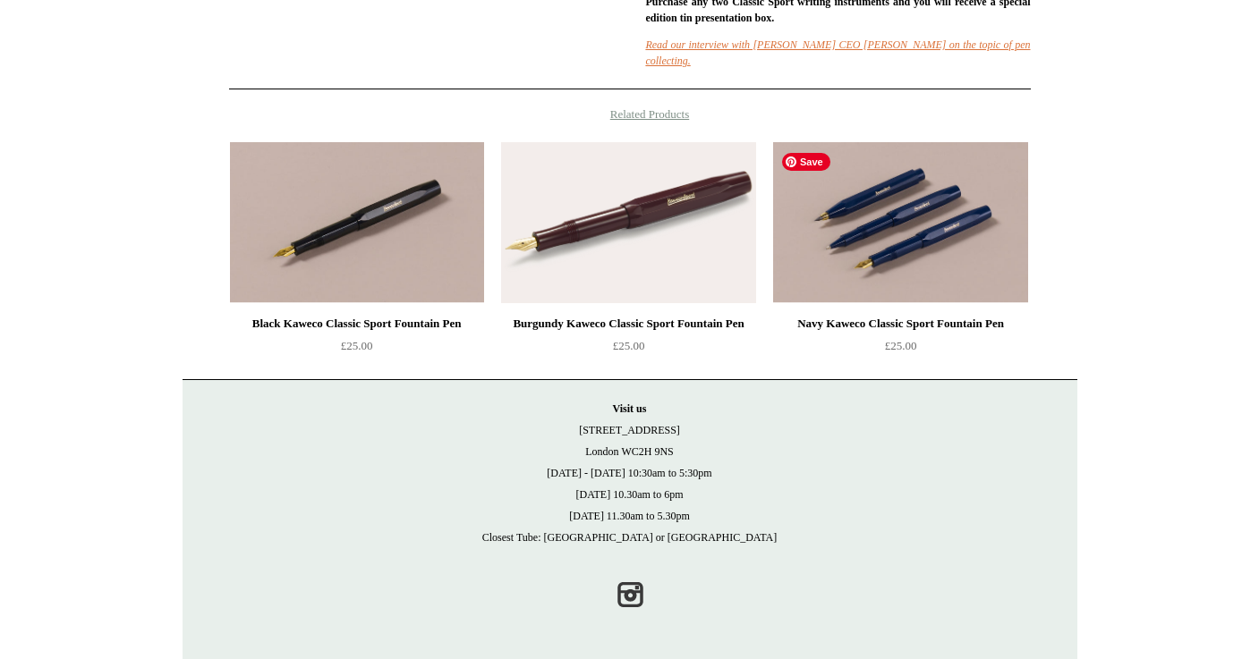
click at [894, 258] on img at bounding box center [900, 222] width 254 height 161
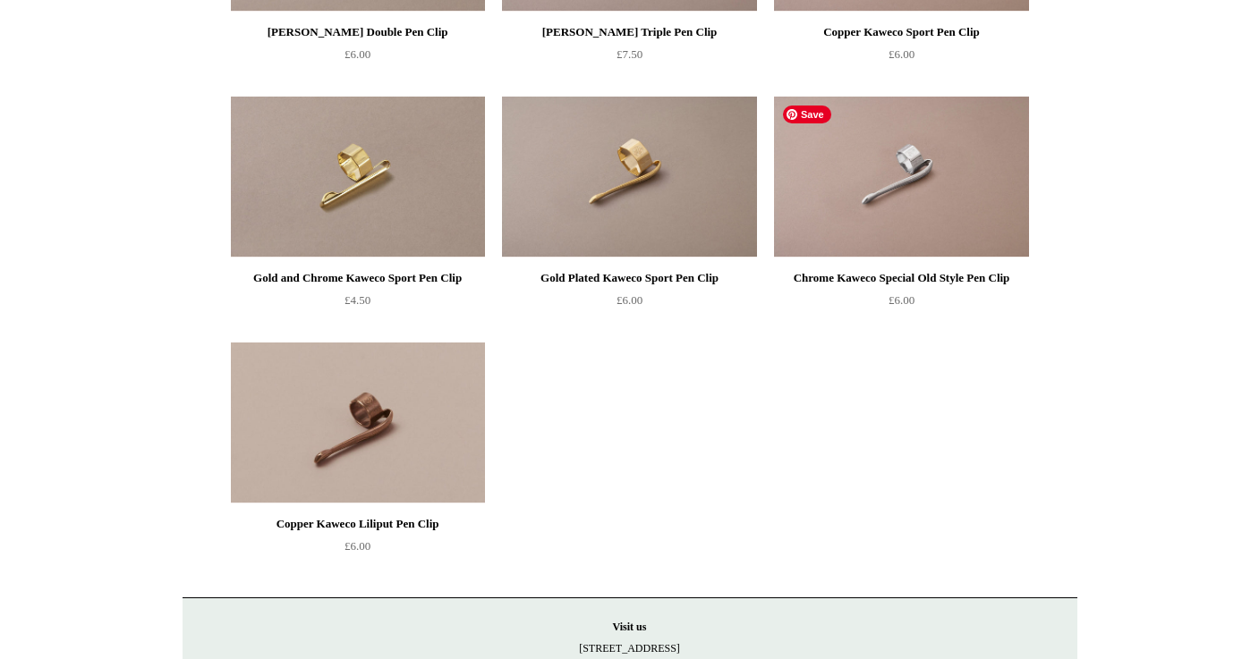
scroll to position [391, 0]
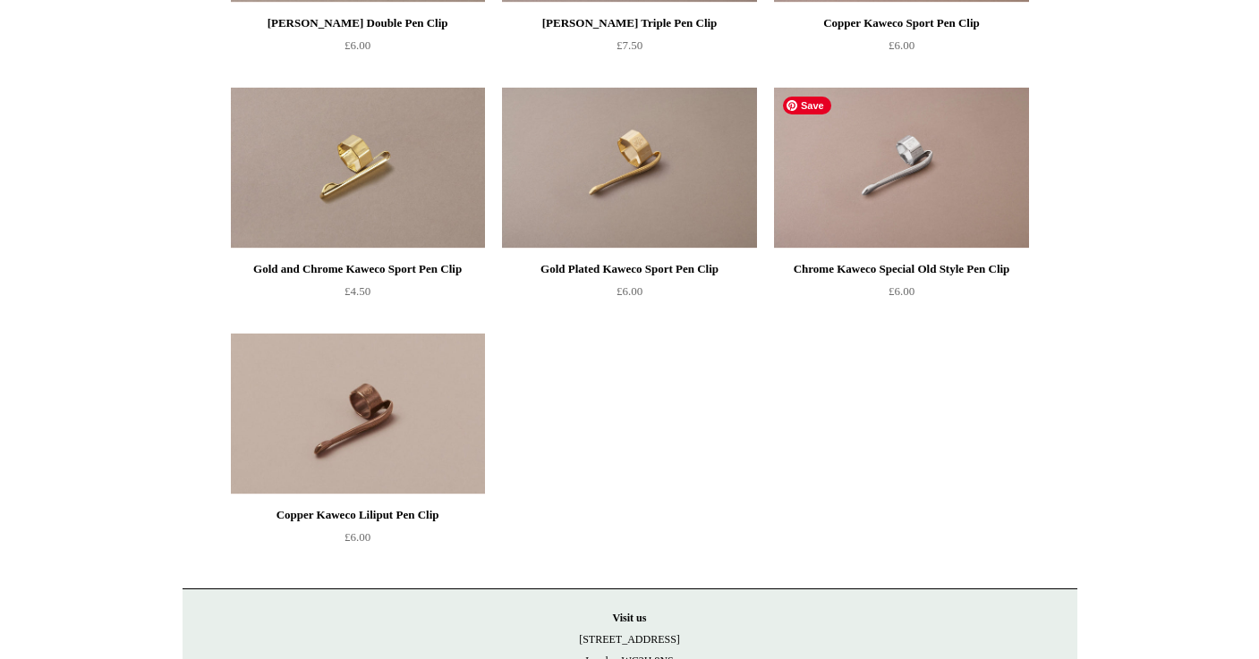
click at [945, 197] on img at bounding box center [901, 168] width 254 height 161
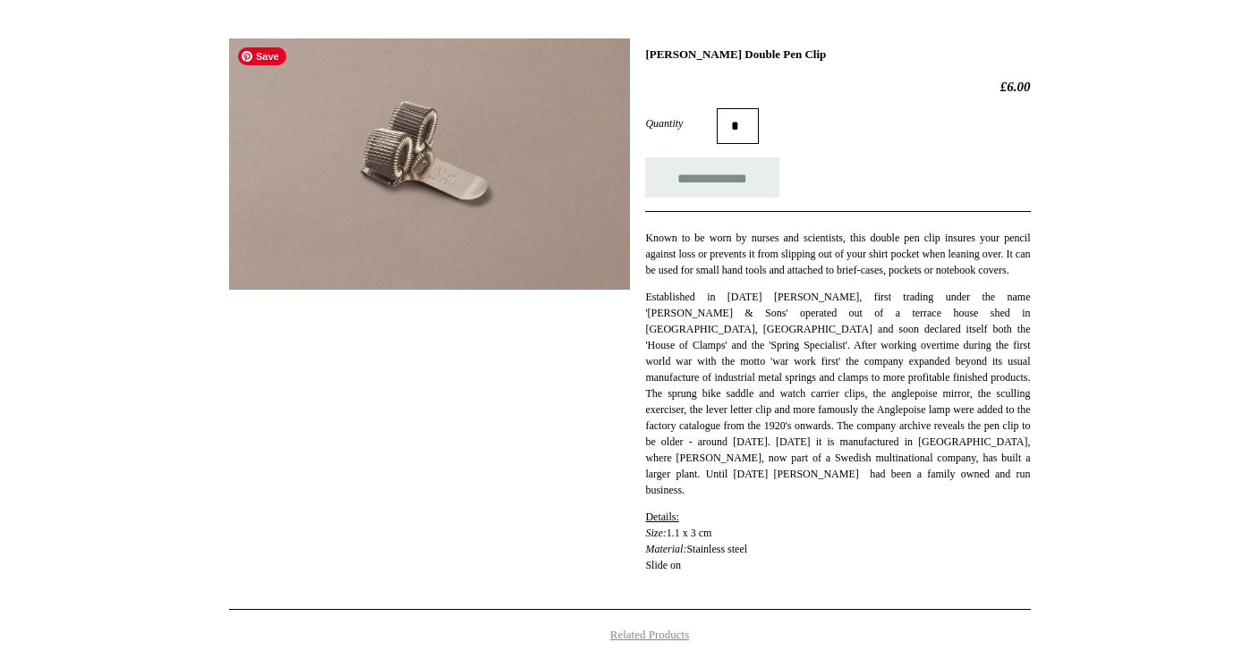
scroll to position [237, 0]
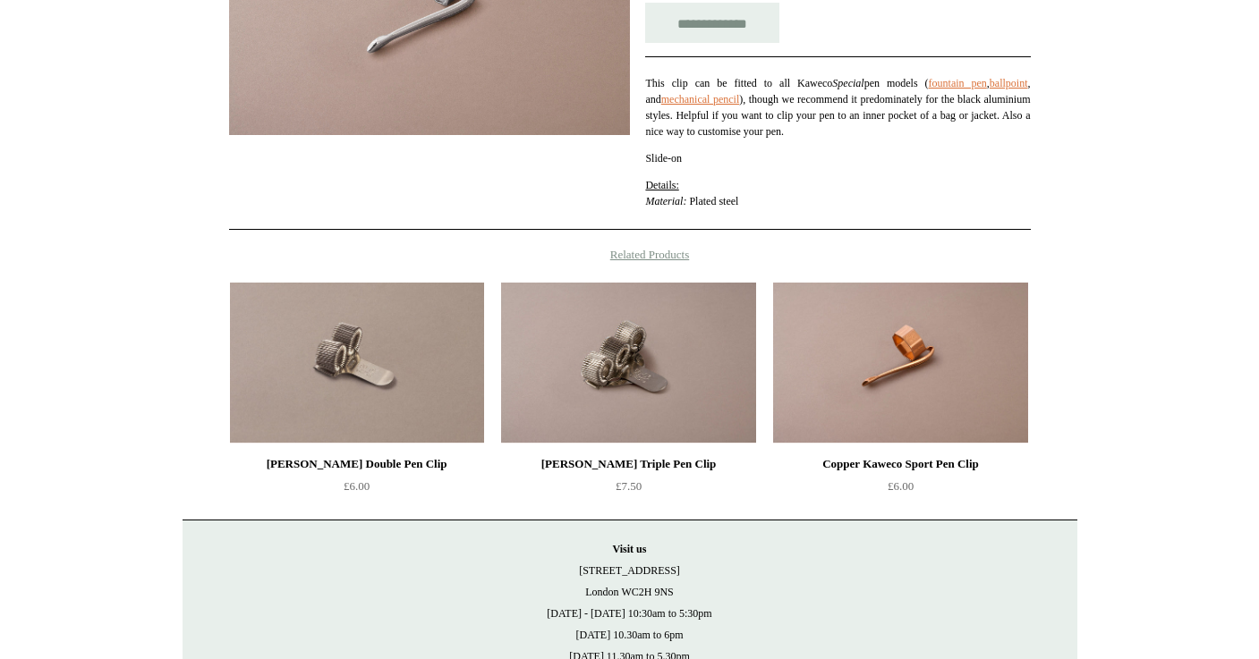
scroll to position [392, 0]
